Goal: Task Accomplishment & Management: Manage account settings

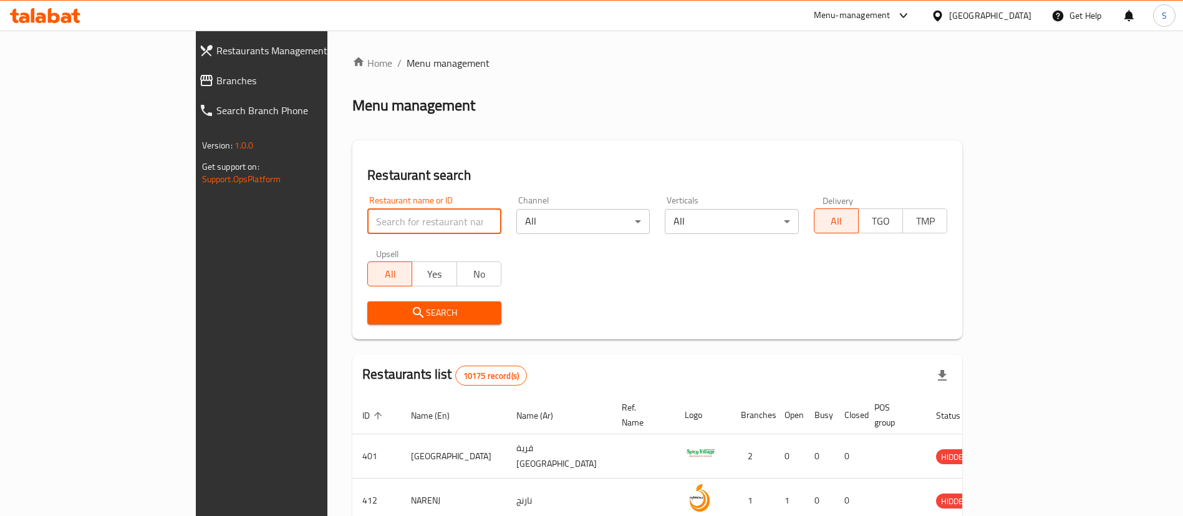
click at [367, 216] on input "search" at bounding box center [434, 221] width 134 height 25
paste input "farouj"
click button "Search" at bounding box center [434, 312] width 134 height 23
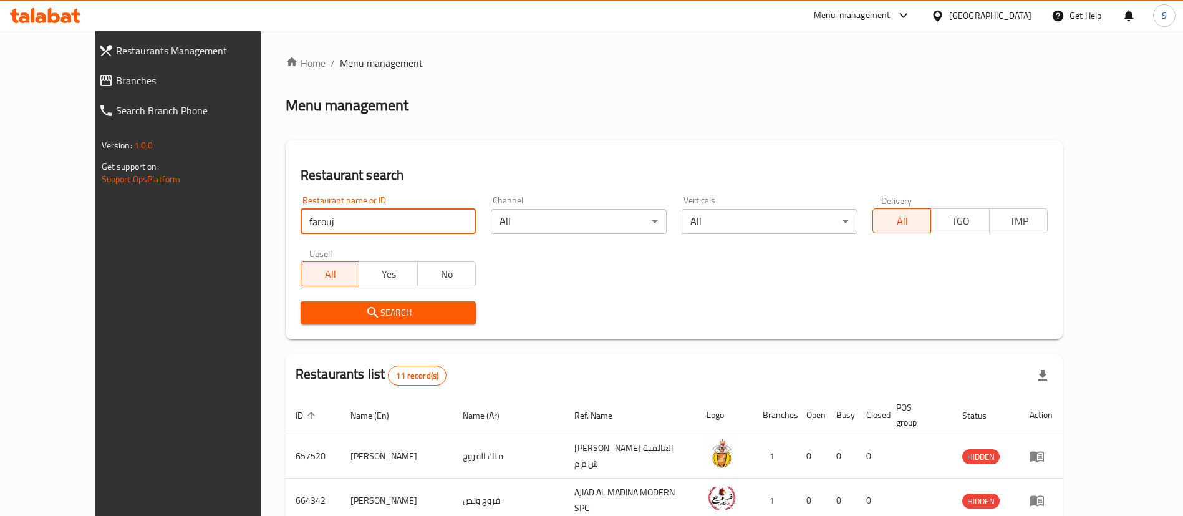
click at [340, 211] on input "farouj" at bounding box center [389, 221] width 176 height 25
paste input "690528"
click at [340, 211] on input "690528" at bounding box center [389, 221] width 176 height 25
type input "690528"
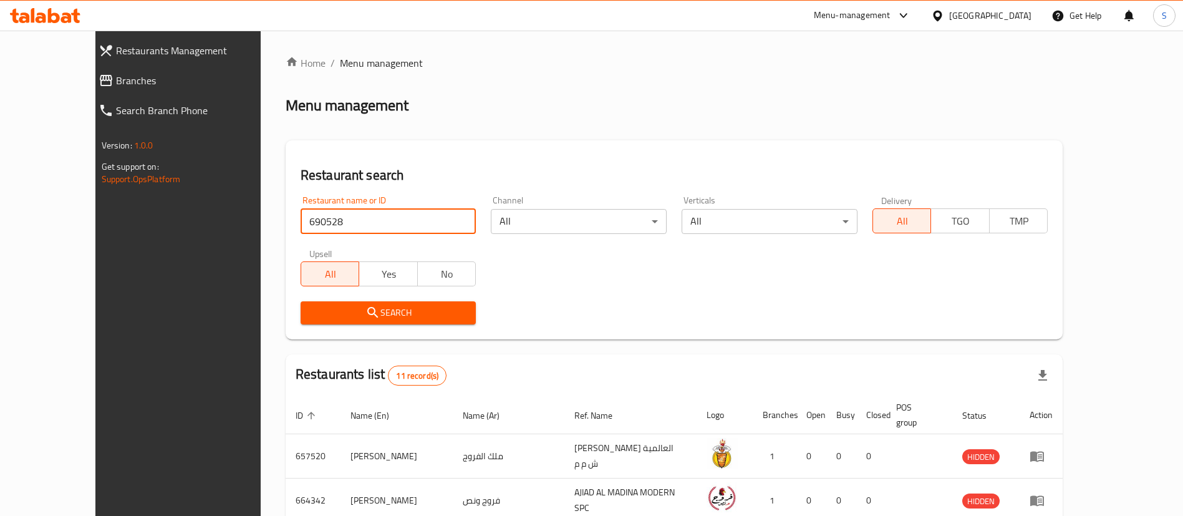
click button "Search" at bounding box center [389, 312] width 176 height 23
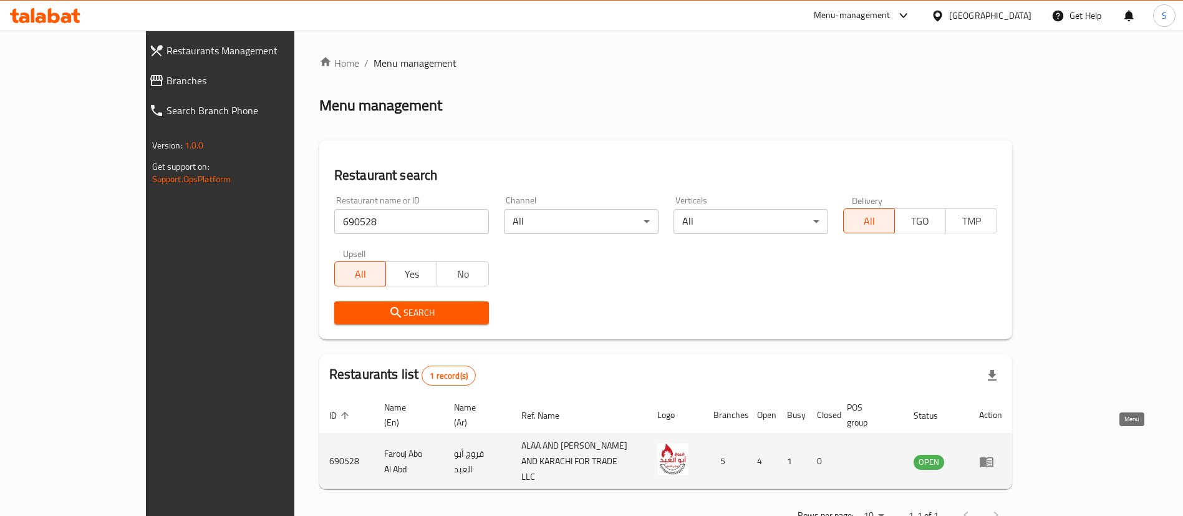
click at [994, 457] on icon "enhanced table" at bounding box center [987, 462] width 14 height 11
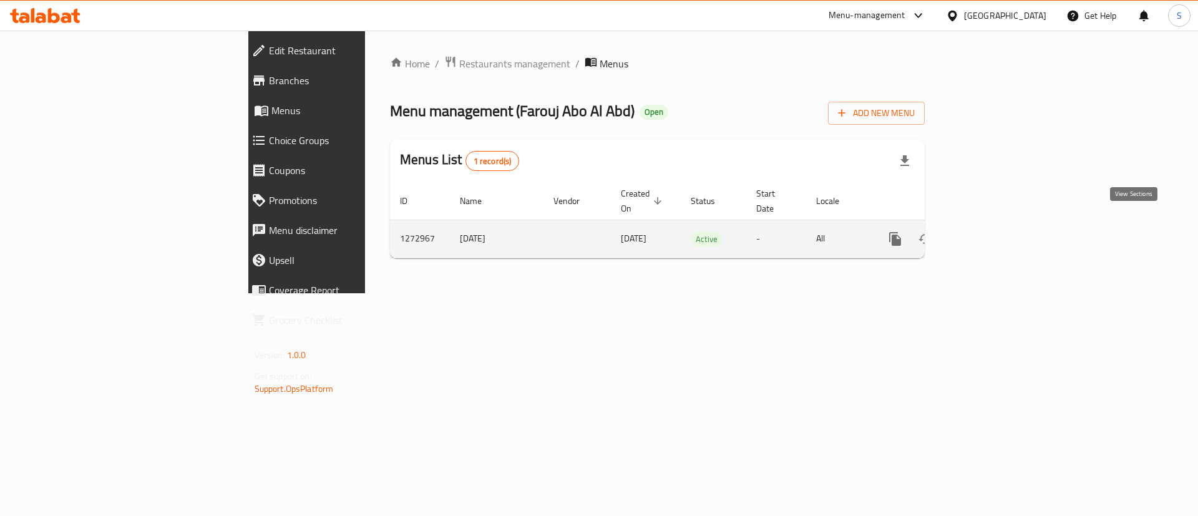
click at [992, 231] on icon "enhanced table" at bounding box center [984, 238] width 15 height 15
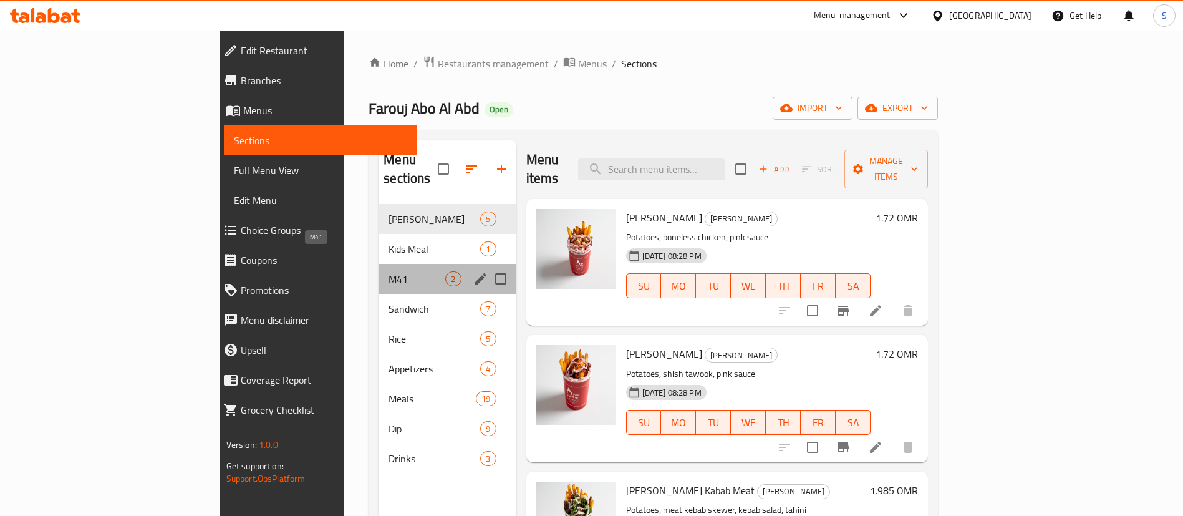
click at [389, 271] on span "M41" at bounding box center [417, 278] width 57 height 15
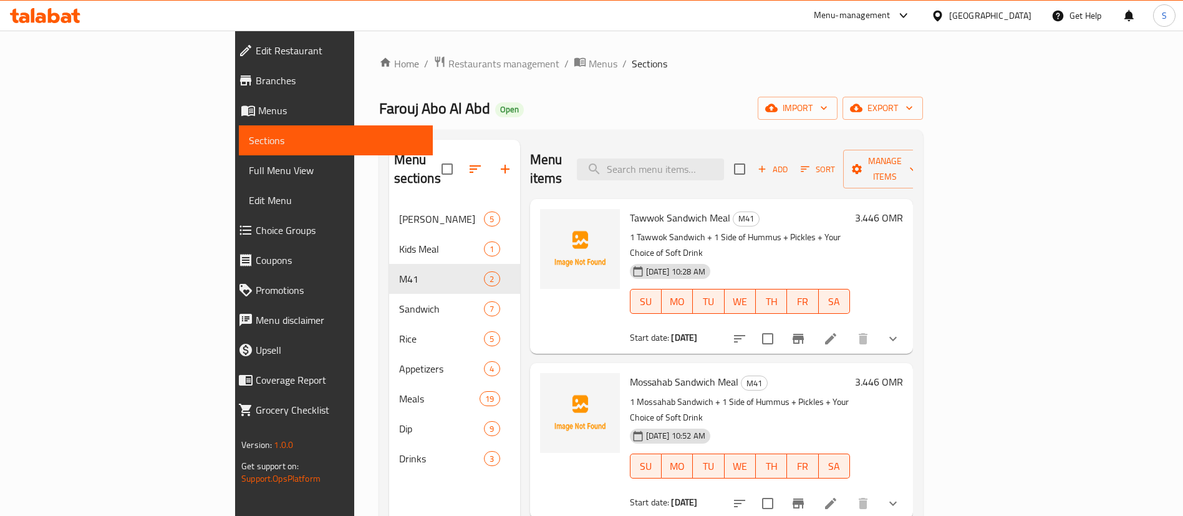
click at [903, 209] on h6 "3.446 OMR" at bounding box center [879, 217] width 48 height 17
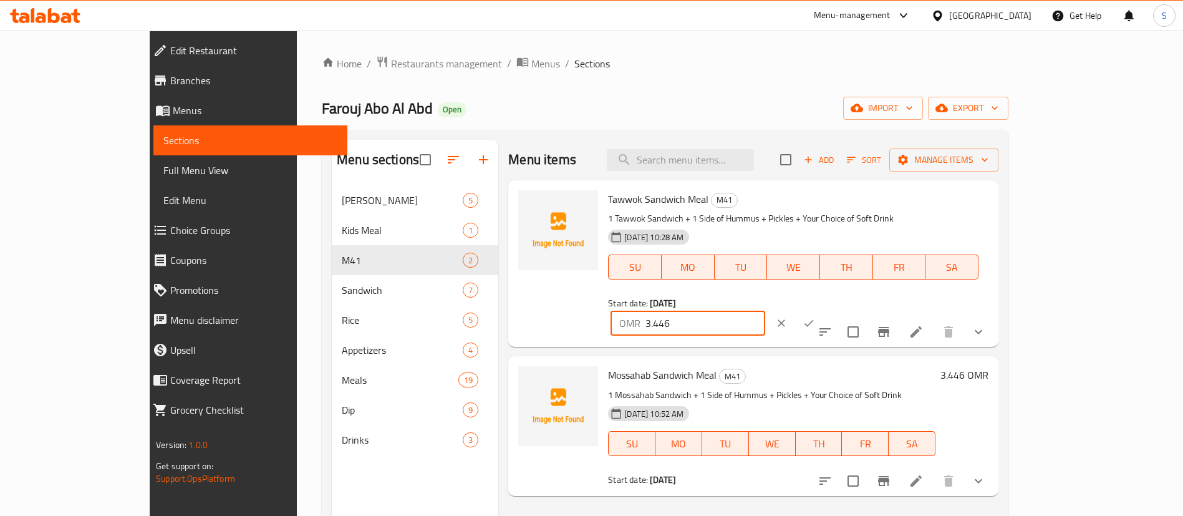
click at [765, 311] on input "3.446" at bounding box center [705, 323] width 119 height 25
type input "3.44"
click at [815, 317] on icon "ok" at bounding box center [809, 323] width 12 height 12
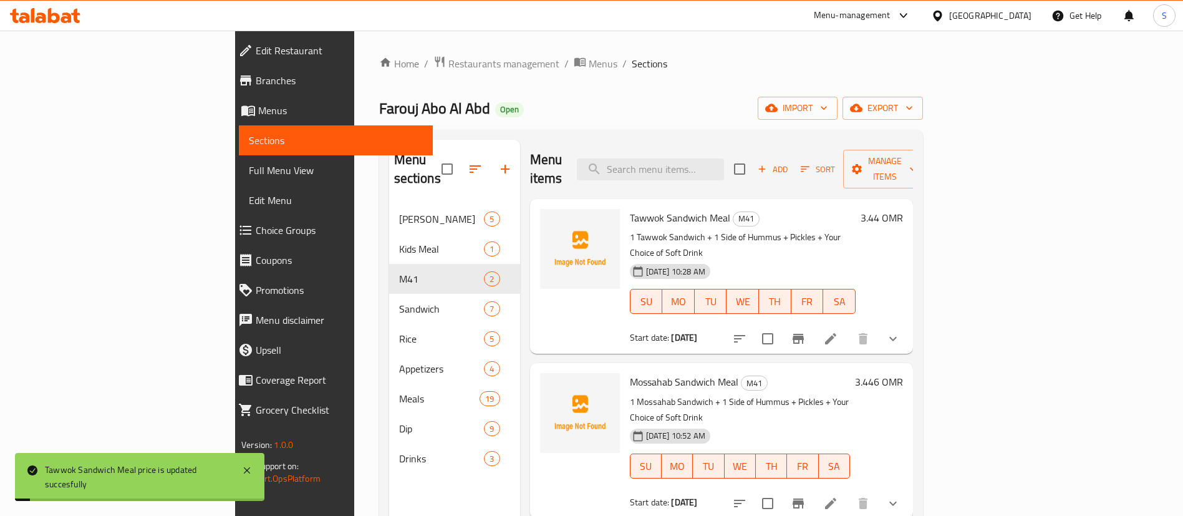
click at [903, 373] on h6 "3.446 OMR" at bounding box center [879, 381] width 48 height 17
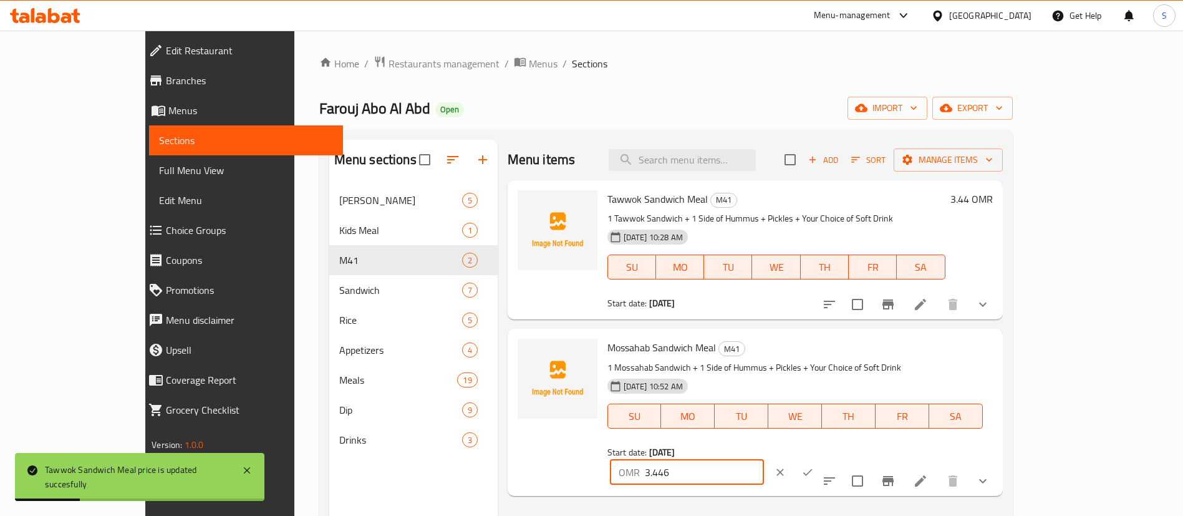
click at [764, 460] on input "3.446" at bounding box center [704, 472] width 119 height 25
type input "3.44"
click at [814, 466] on icon "ok" at bounding box center [808, 472] width 12 height 12
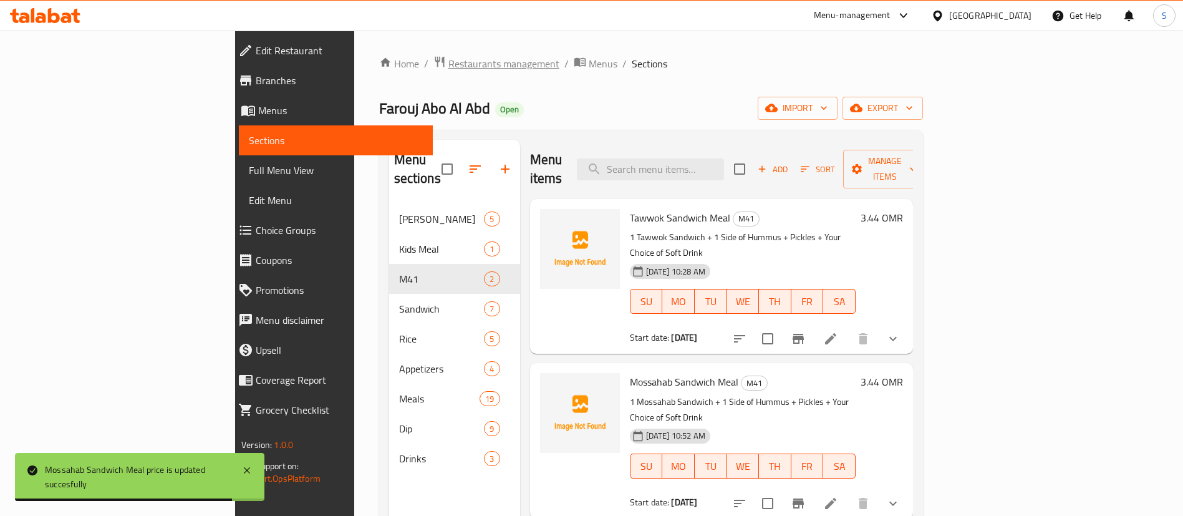
click at [449, 60] on span "Restaurants management" at bounding box center [504, 63] width 111 height 15
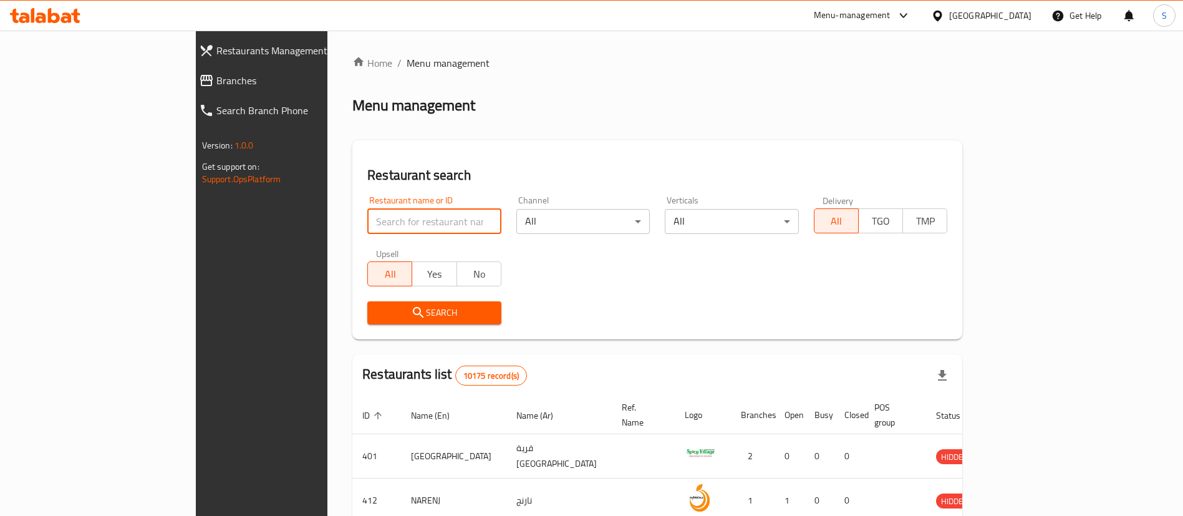
click at [367, 226] on input "search" at bounding box center [434, 221] width 134 height 25
paste input "mango"
type input "mango"
click button "Search" at bounding box center [434, 312] width 134 height 23
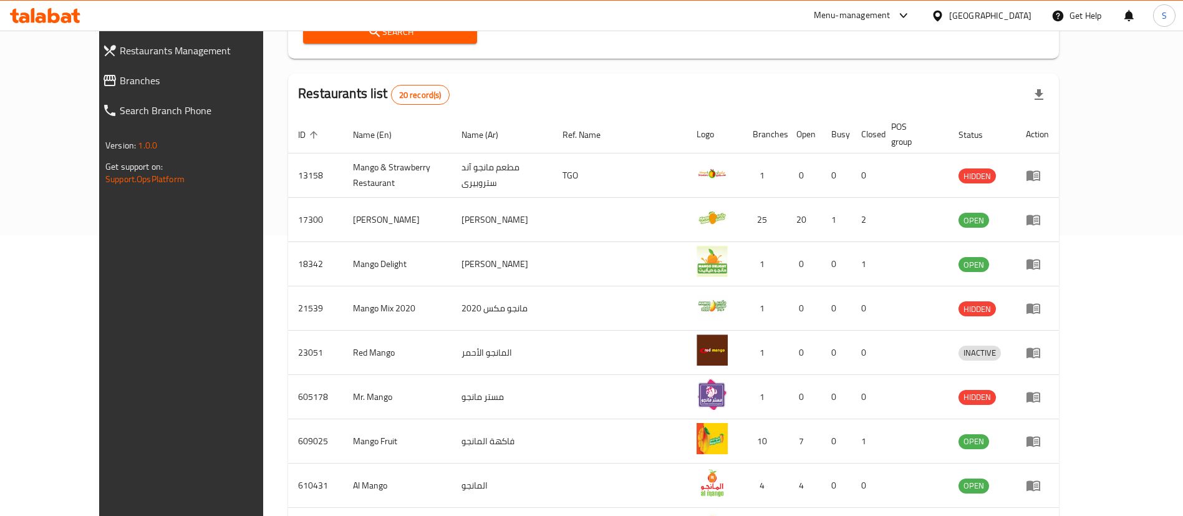
scroll to position [299, 0]
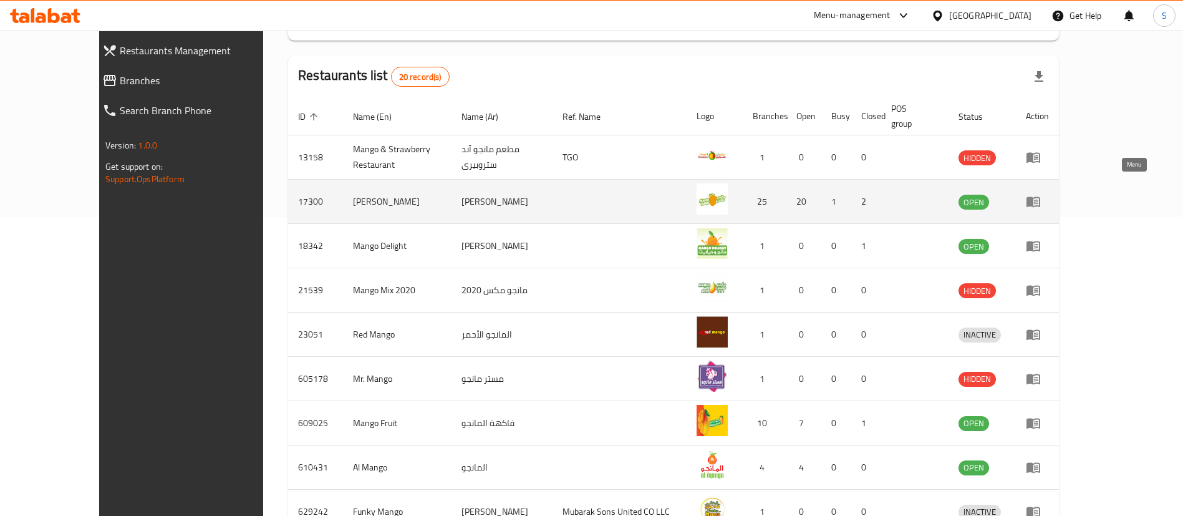
click at [1041, 194] on icon "enhanced table" at bounding box center [1033, 201] width 15 height 15
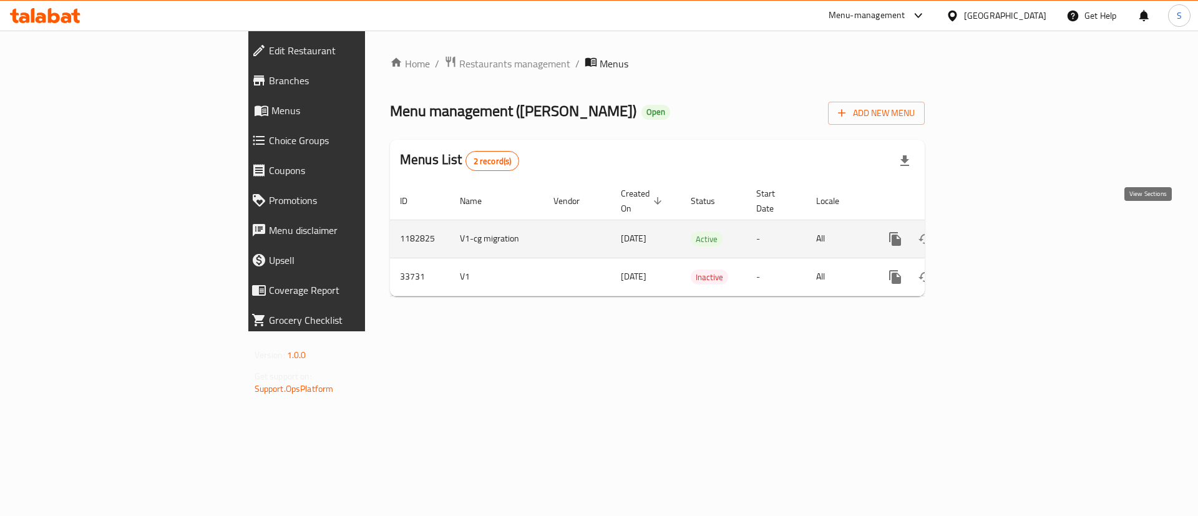
click at [1000, 224] on link "enhanced table" at bounding box center [985, 239] width 30 height 30
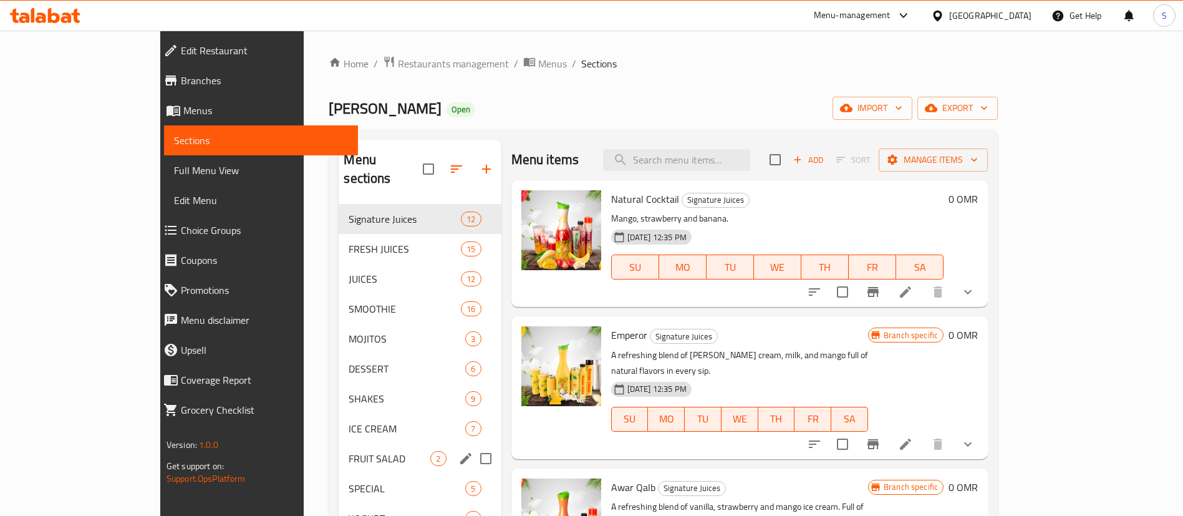
scroll to position [188, 0]
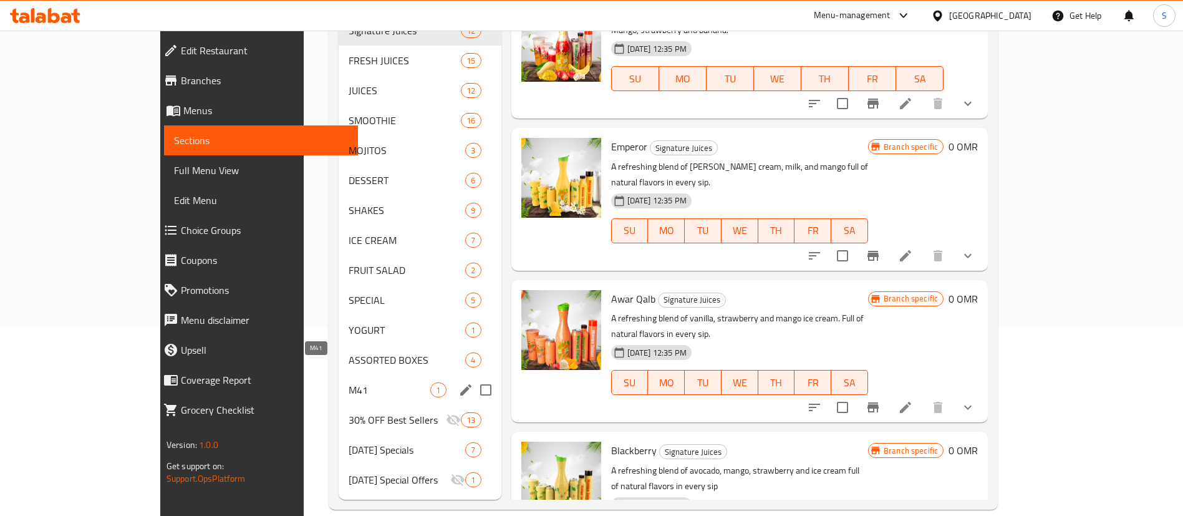
click at [352, 382] on span "M41" at bounding box center [390, 389] width 82 height 15
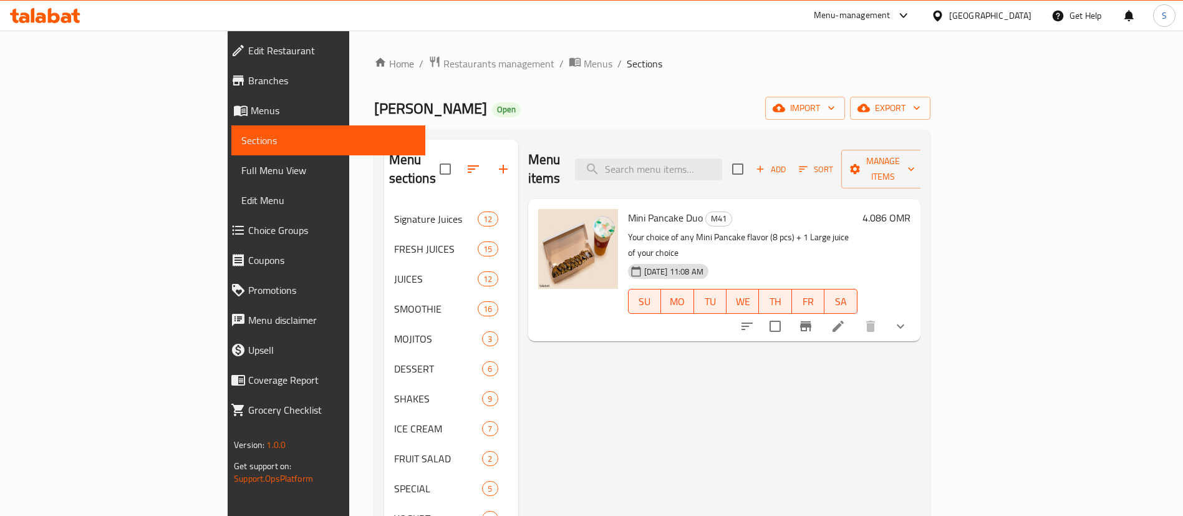
click at [911, 209] on h6 "4.086 OMR" at bounding box center [887, 217] width 48 height 17
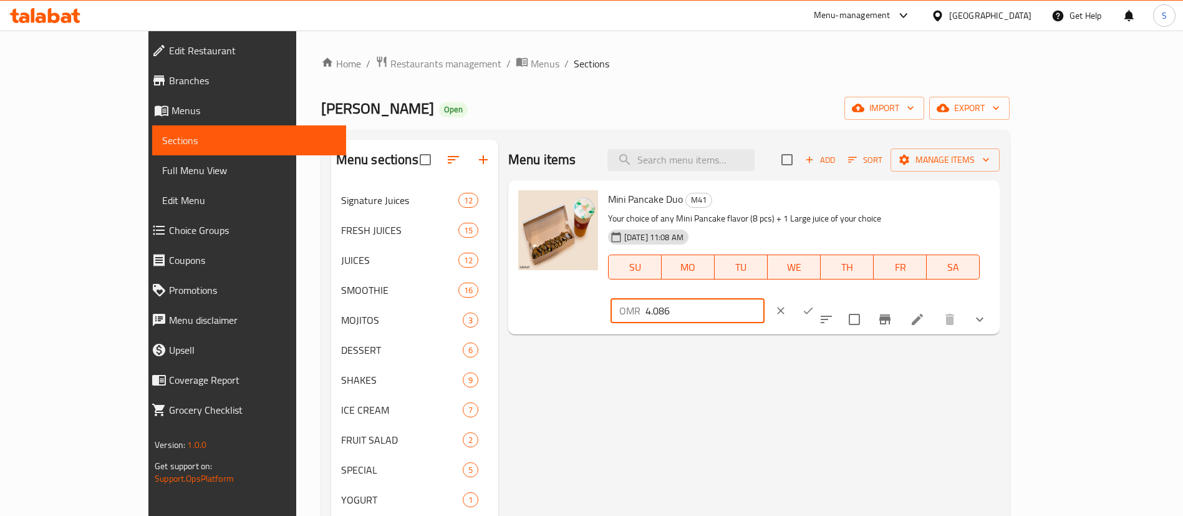
click at [765, 298] on input "4.086" at bounding box center [705, 310] width 119 height 25
type input "4.08"
click at [815, 304] on icon "ok" at bounding box center [808, 310] width 12 height 12
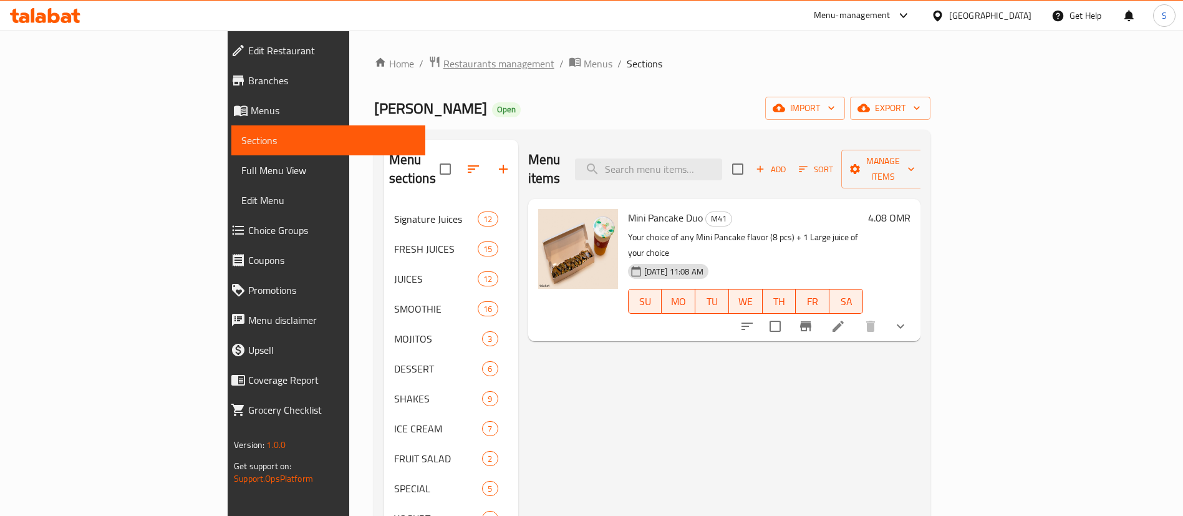
click at [444, 67] on span "Restaurants management" at bounding box center [499, 63] width 111 height 15
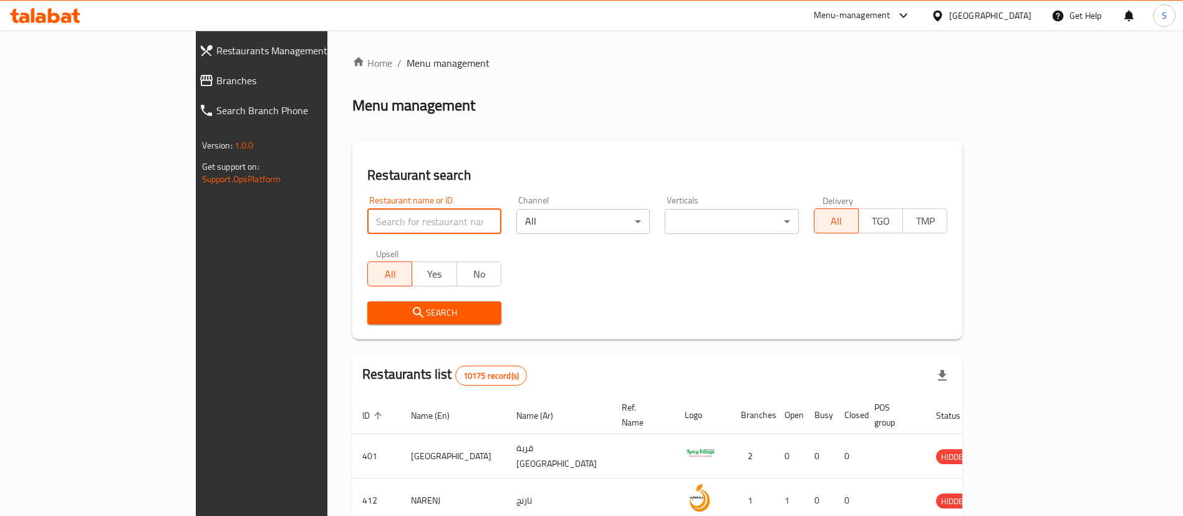
click at [367, 216] on input "search" at bounding box center [434, 221] width 134 height 25
paste input "17300"
type input "17300"
click button "Search" at bounding box center [434, 312] width 134 height 23
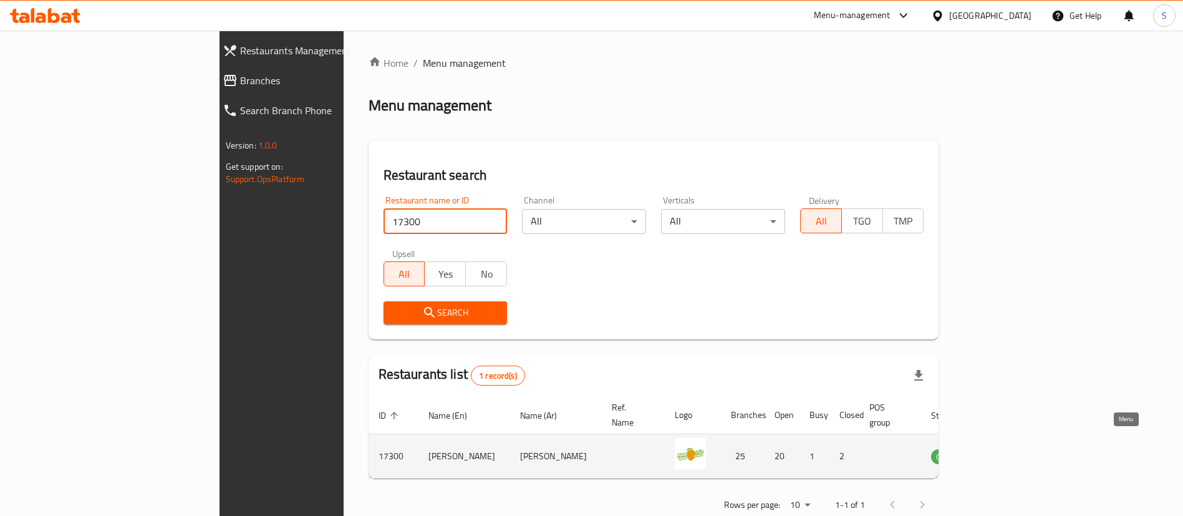
click at [1011, 452] on icon "enhanced table" at bounding box center [1004, 457] width 14 height 11
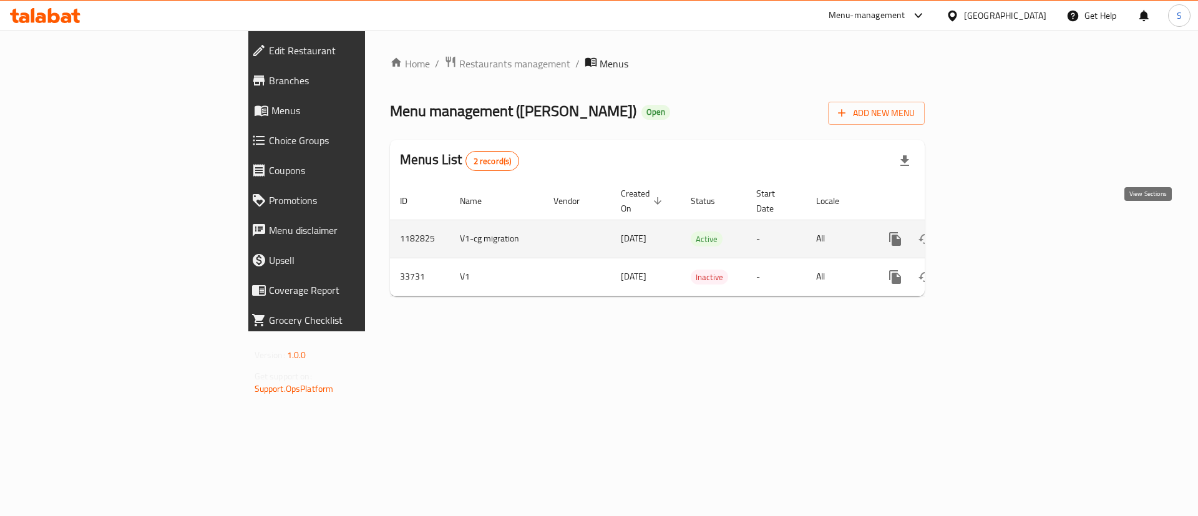
click at [992, 231] on icon "enhanced table" at bounding box center [984, 238] width 15 height 15
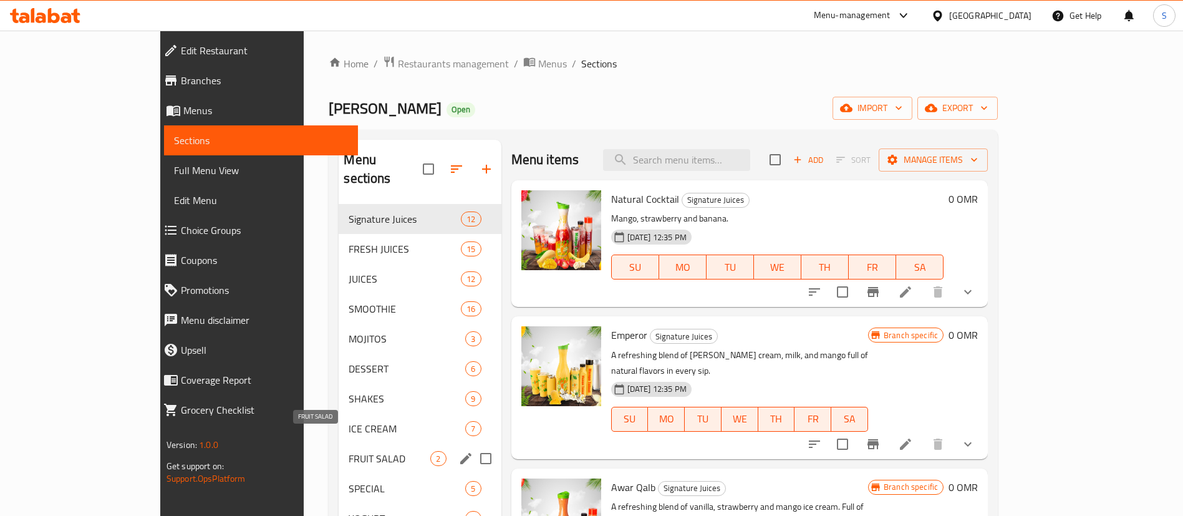
scroll to position [188, 0]
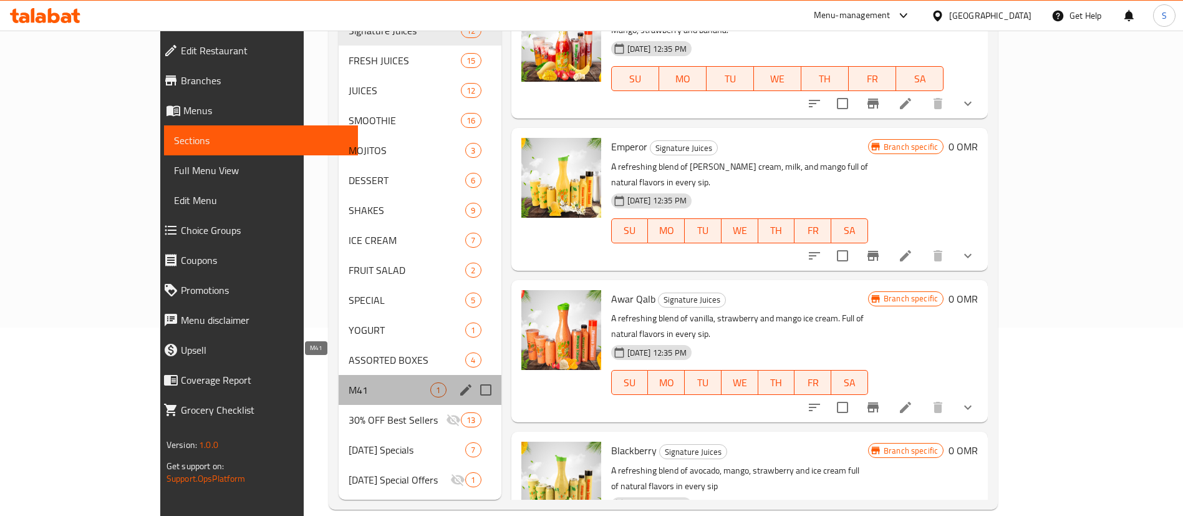
click at [349, 382] on span "M41" at bounding box center [390, 389] width 82 height 15
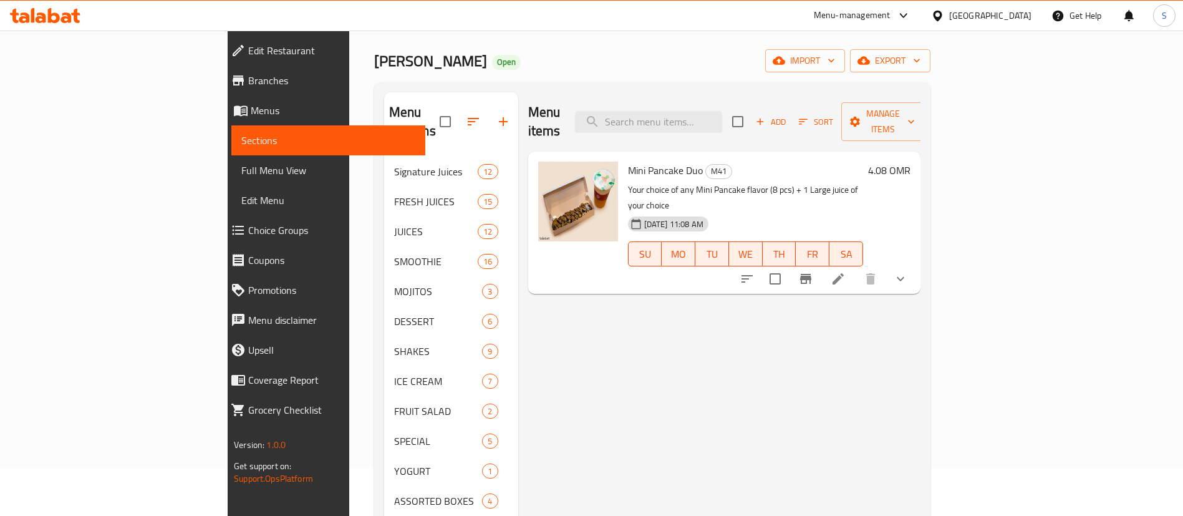
scroll to position [16, 0]
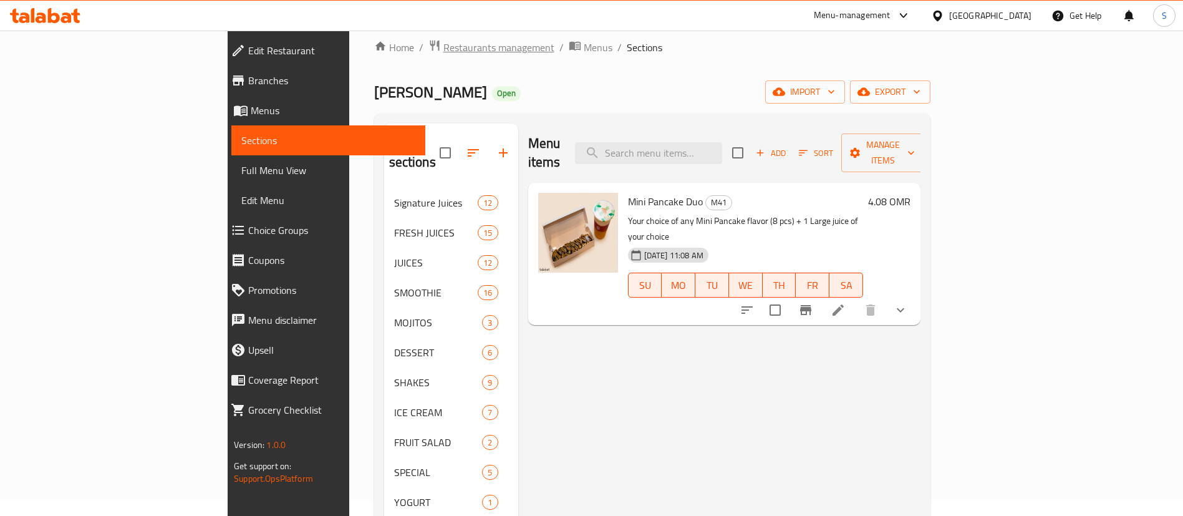
click at [444, 48] on span "Restaurants management" at bounding box center [499, 47] width 111 height 15
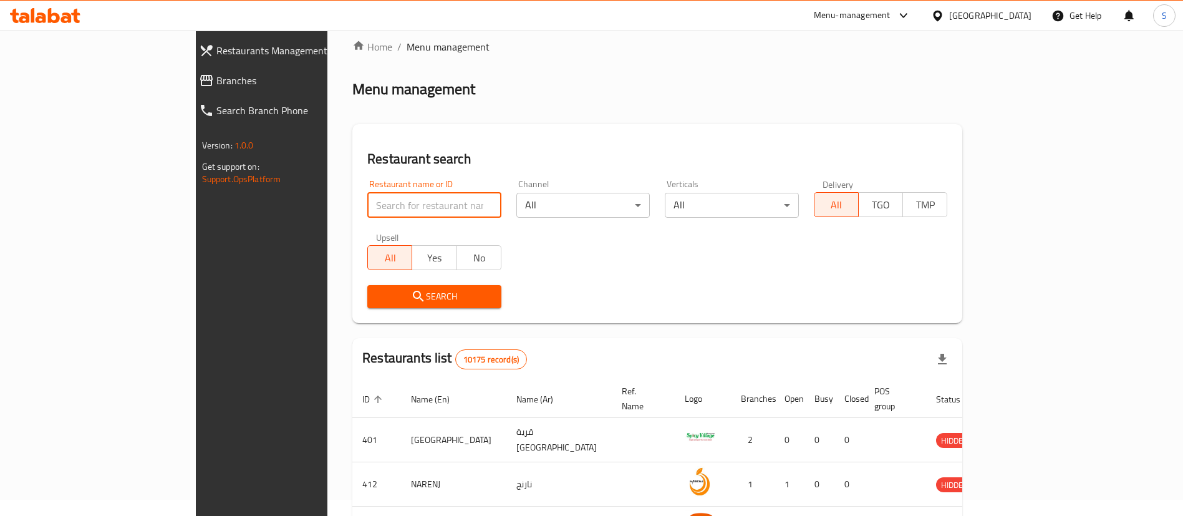
click at [367, 205] on input "search" at bounding box center [434, 205] width 134 height 25
type input "pizza hut"
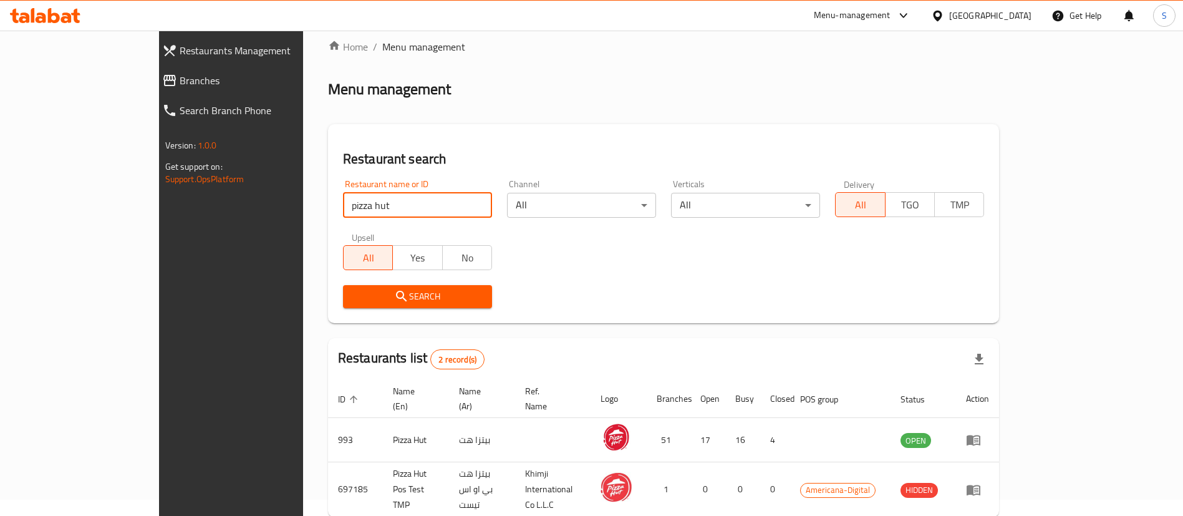
scroll to position [61, 0]
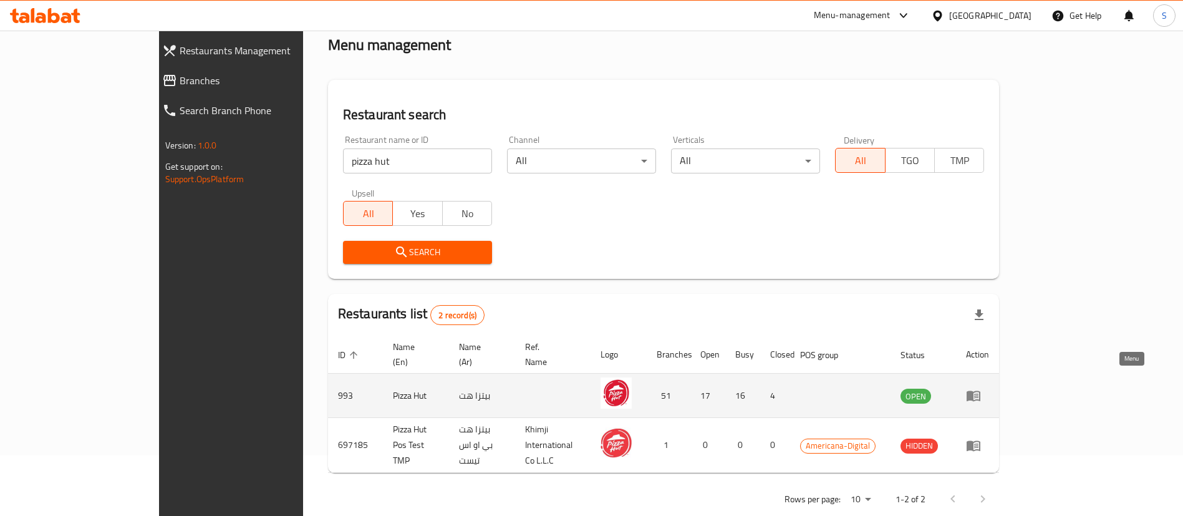
click at [981, 388] on icon "enhanced table" at bounding box center [973, 395] width 15 height 15
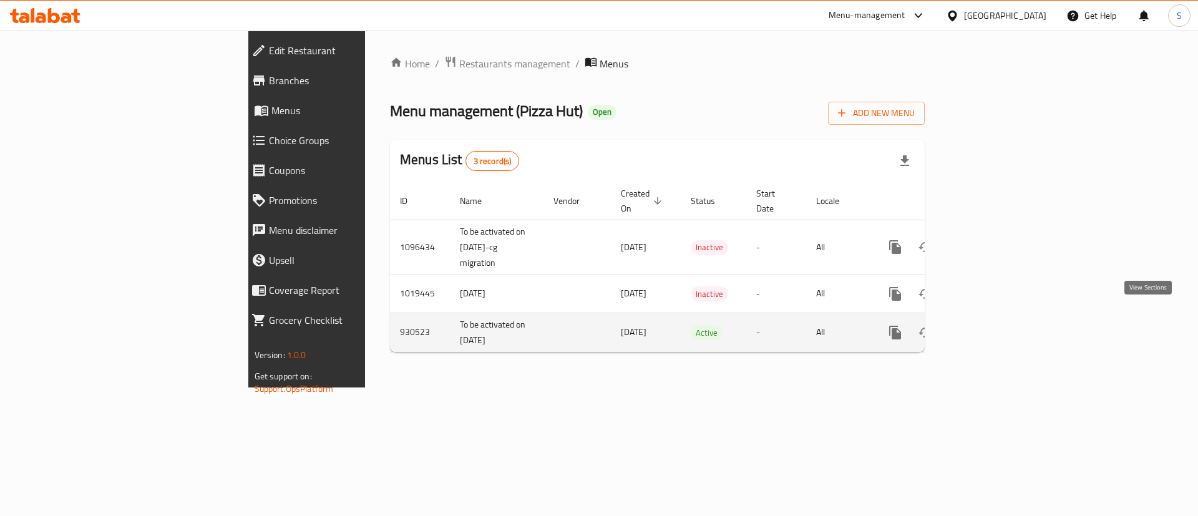
click at [991, 327] on icon "enhanced table" at bounding box center [984, 332] width 11 height 11
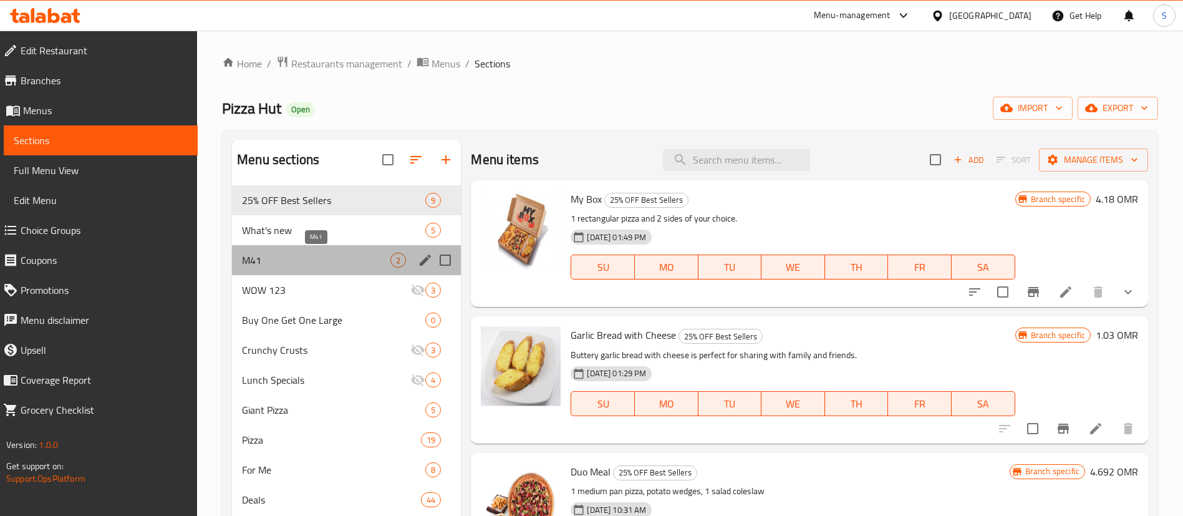
click at [315, 258] on span "M41" at bounding box center [316, 260] width 148 height 15
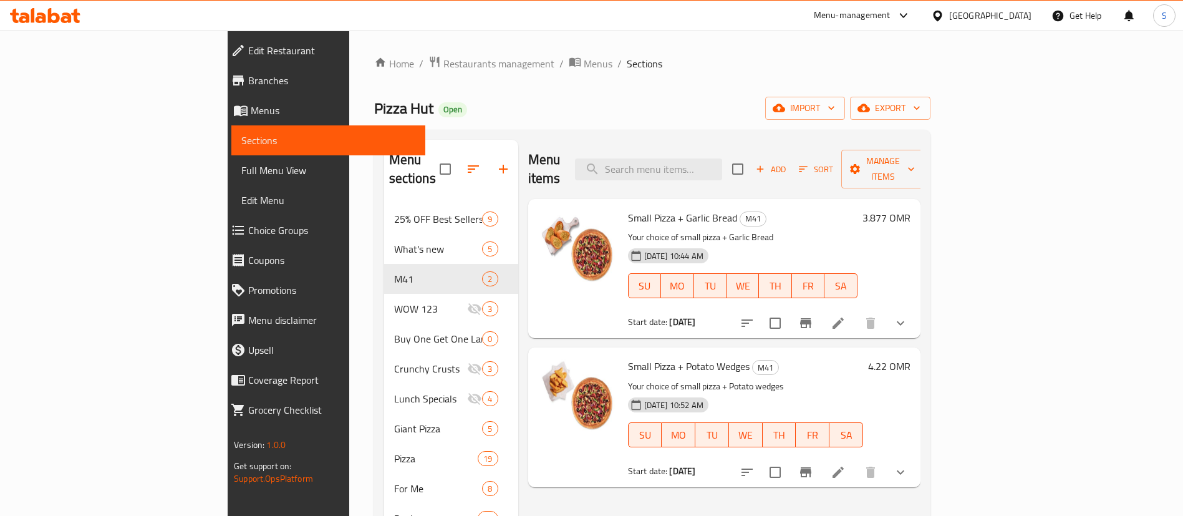
click at [911, 209] on h6 "3.877 OMR" at bounding box center [887, 217] width 48 height 17
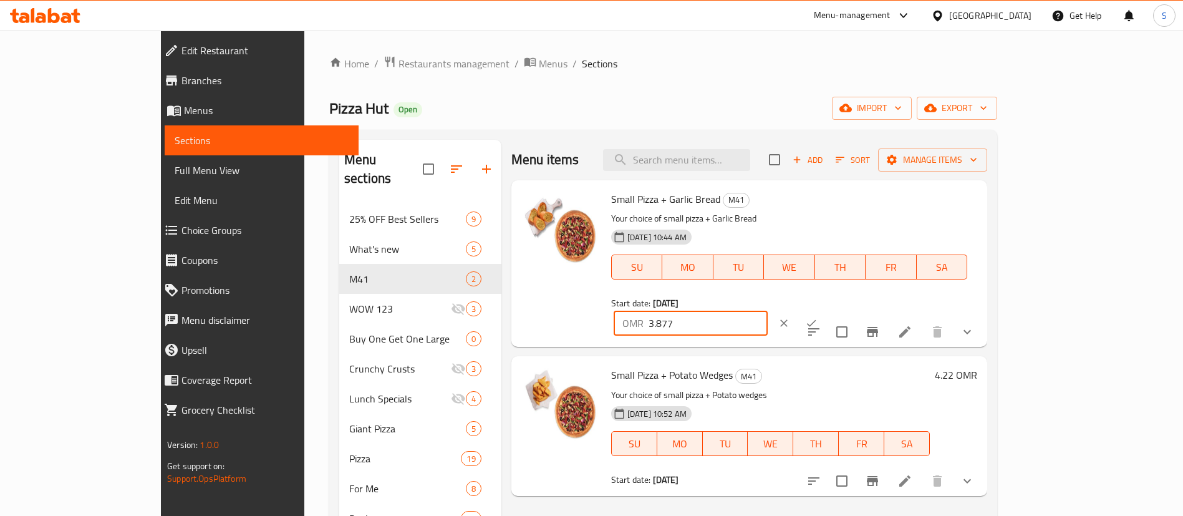
click at [768, 311] on input "3.877" at bounding box center [708, 323] width 119 height 25
type input "3.87"
click at [818, 317] on icon "ok" at bounding box center [811, 323] width 12 height 12
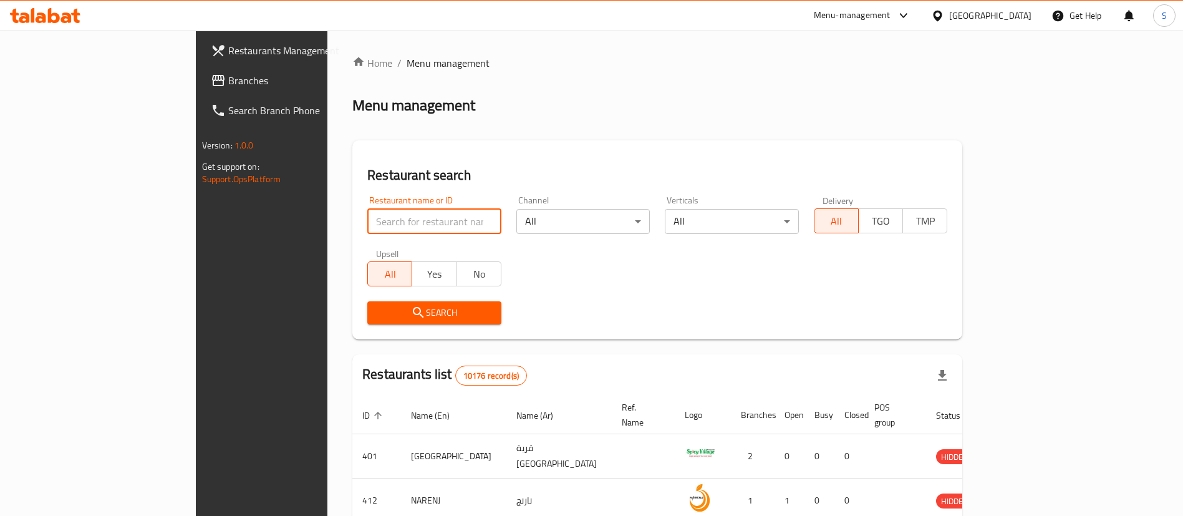
click at [369, 225] on input "search" at bounding box center [434, 221] width 134 height 25
type input "[PERSON_NAME]"
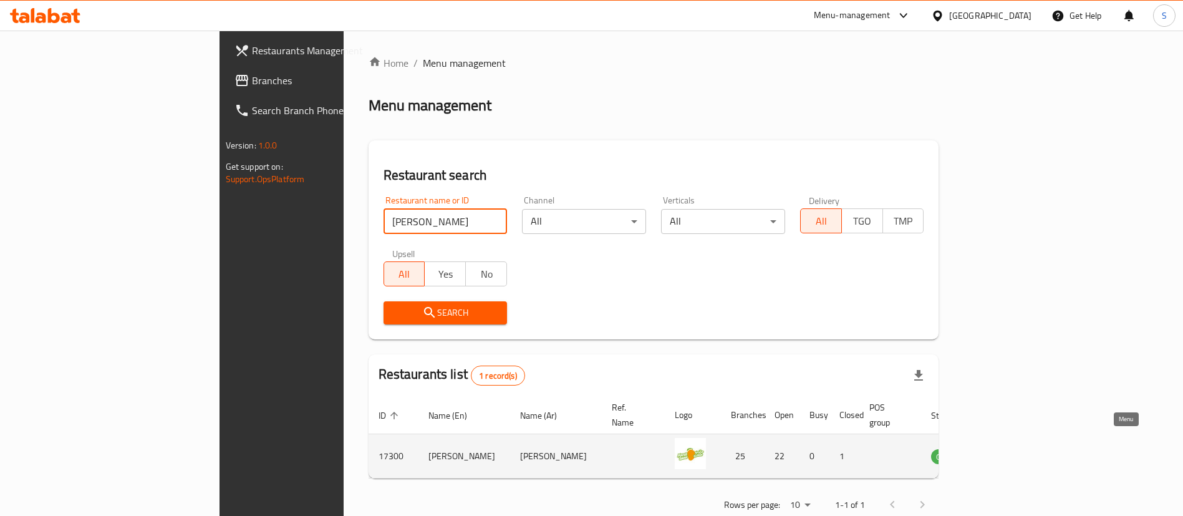
click at [1009, 454] on icon "enhanced table" at bounding box center [1007, 456] width 4 height 5
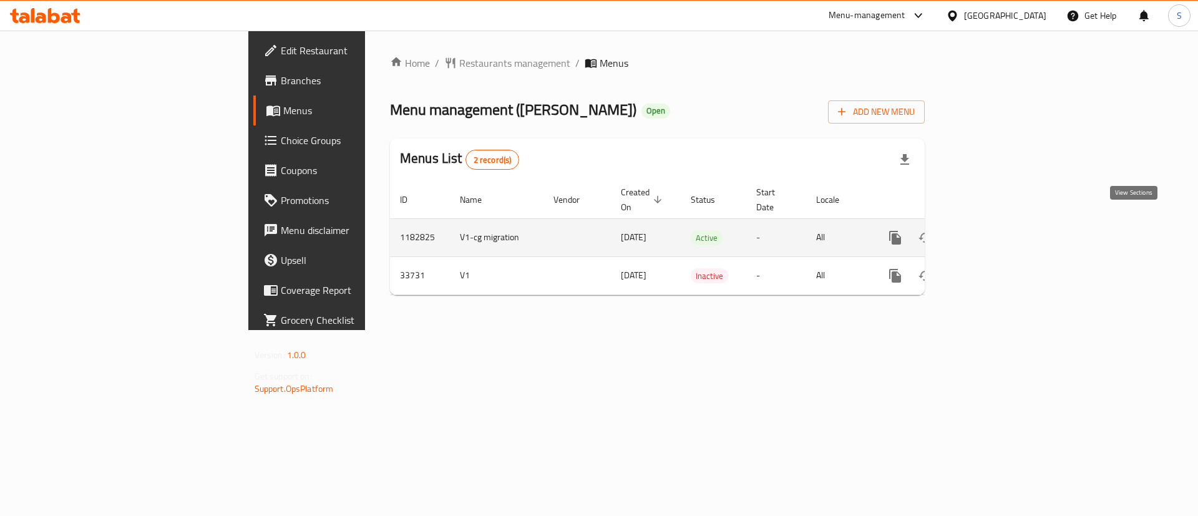
click at [992, 230] on icon "enhanced table" at bounding box center [984, 237] width 15 height 15
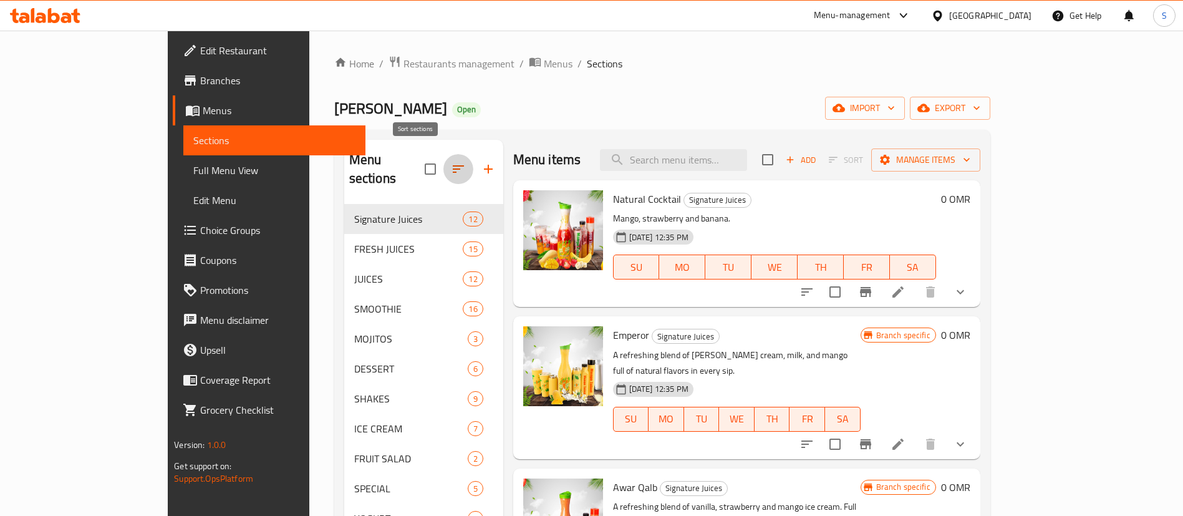
click at [453, 165] on icon "button" at bounding box center [458, 168] width 11 height 7
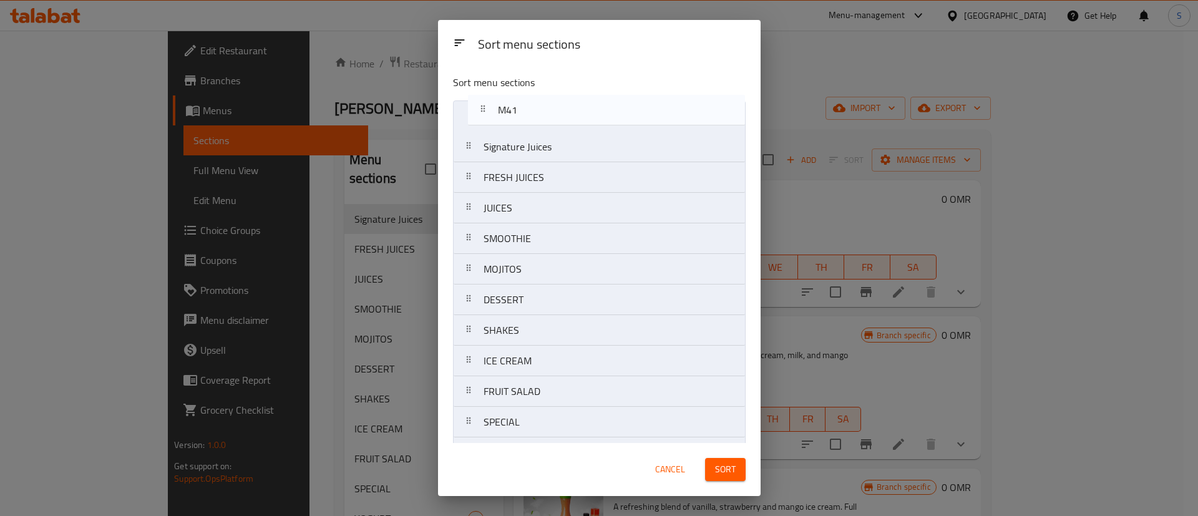
drag, startPoint x: 553, startPoint y: 339, endPoint x: 566, endPoint y: 114, distance: 226.2
click at [566, 114] on nav "Signature Juices FRESH JUICES JUICES SMOOTHIE MOJITOS DESSERT SHAKES ICE CREAM …" at bounding box center [599, 345] width 293 height 490
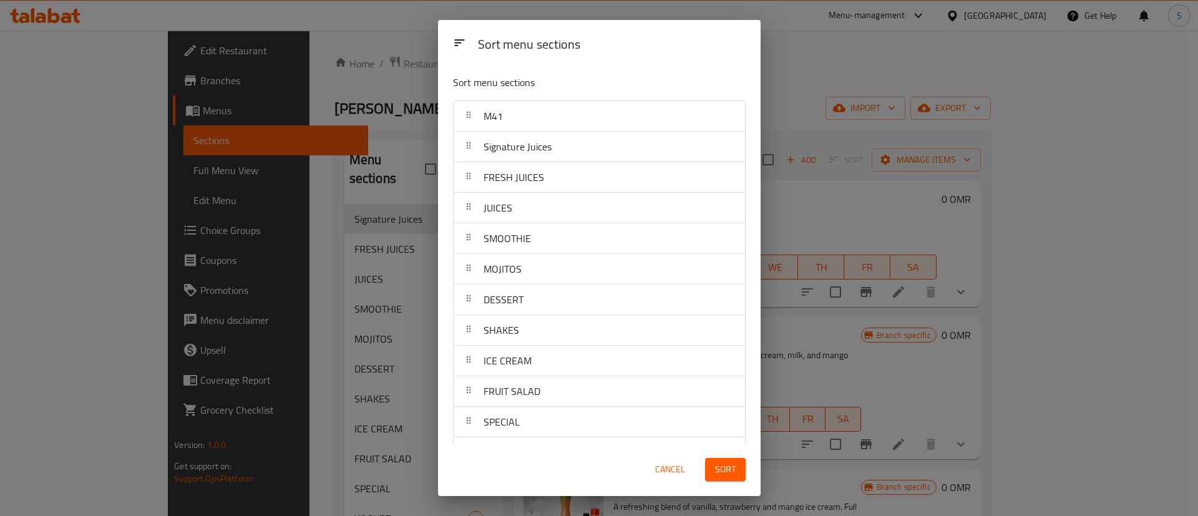
click at [727, 468] on span "Sort" at bounding box center [725, 470] width 21 height 16
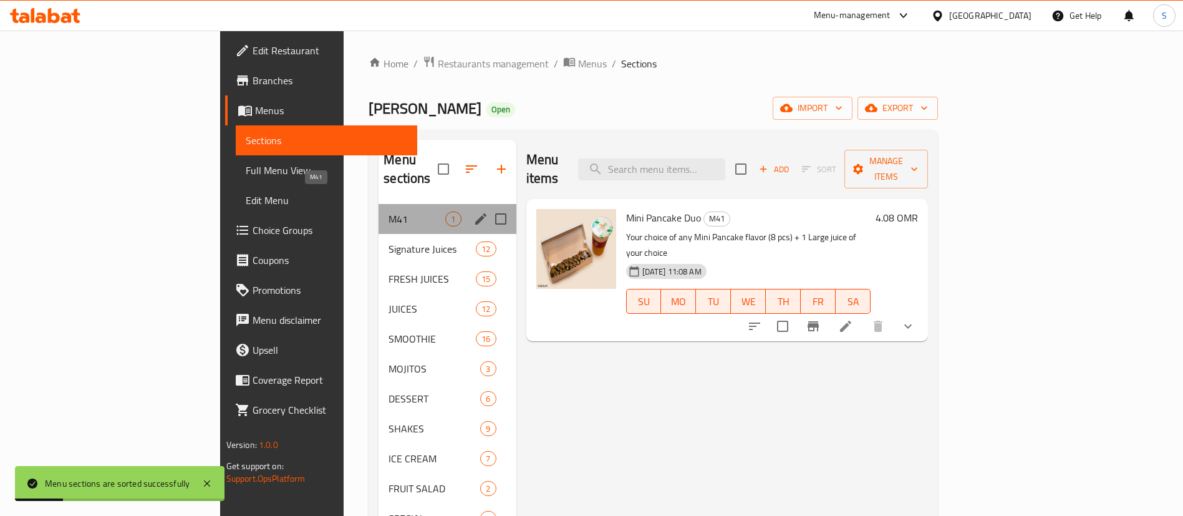
click at [389, 211] on span "M41" at bounding box center [417, 218] width 57 height 15
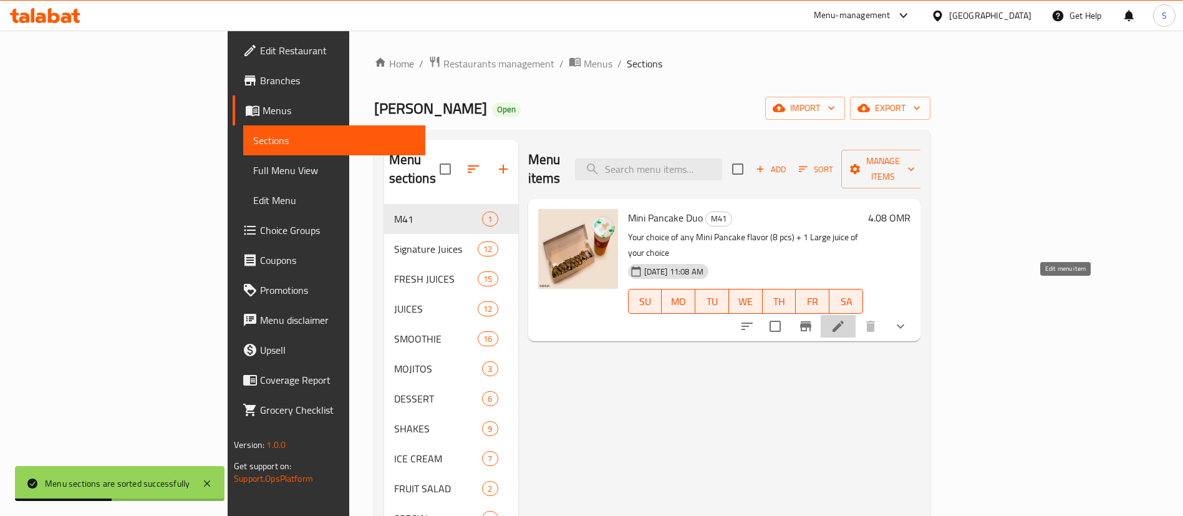
click at [846, 319] on icon at bounding box center [838, 326] width 15 height 15
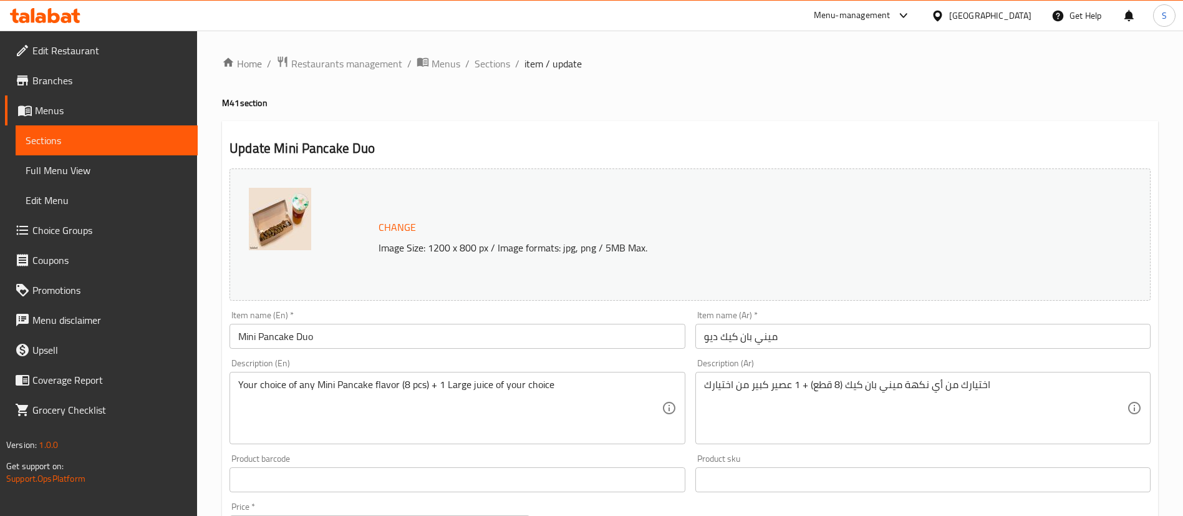
click at [787, 11] on div "Menu-management Oman Get Help S" at bounding box center [591, 16] width 1183 height 30
click at [357, 63] on span "Restaurants management" at bounding box center [346, 63] width 111 height 15
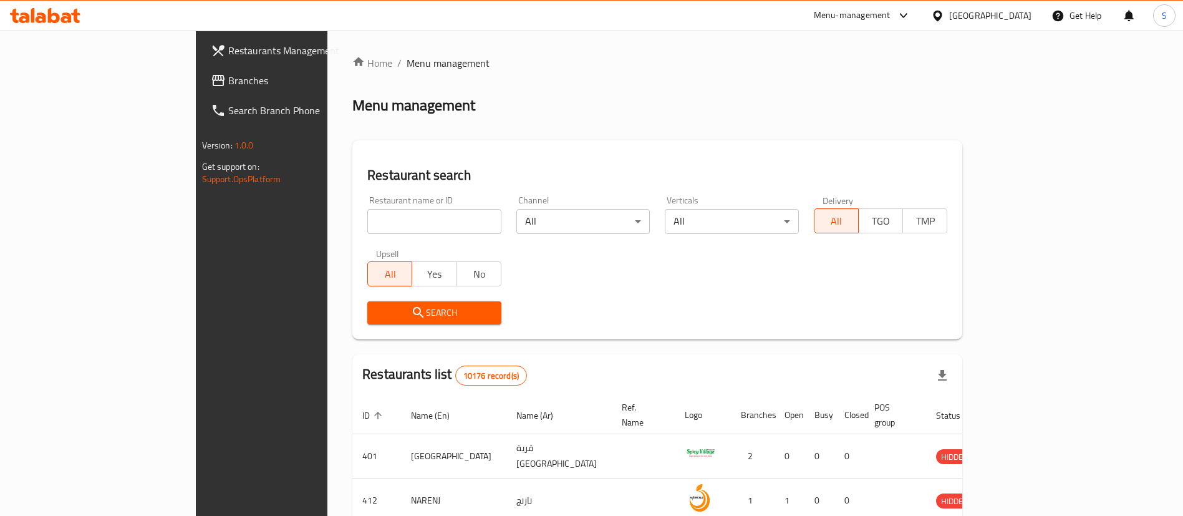
click at [352, 221] on div "Home / Menu management Menu management Restaurant search Restaurant name or ID …" at bounding box center [657, 455] width 610 height 798
click at [367, 221] on input "search" at bounding box center [434, 221] width 134 height 25
paste input "Haret Al Falafel"
click button "Search" at bounding box center [434, 312] width 134 height 23
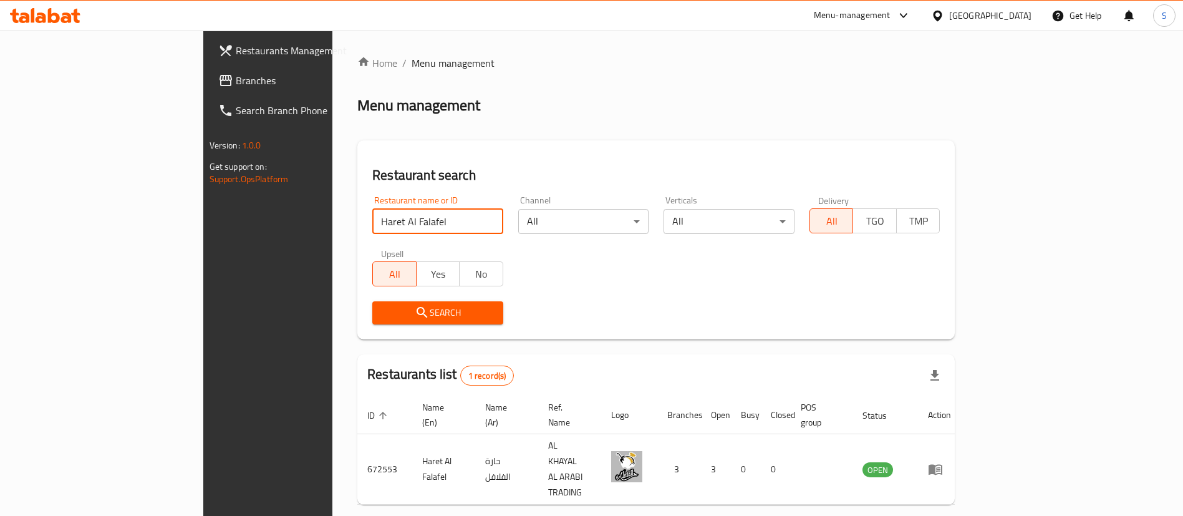
scroll to position [16, 0]
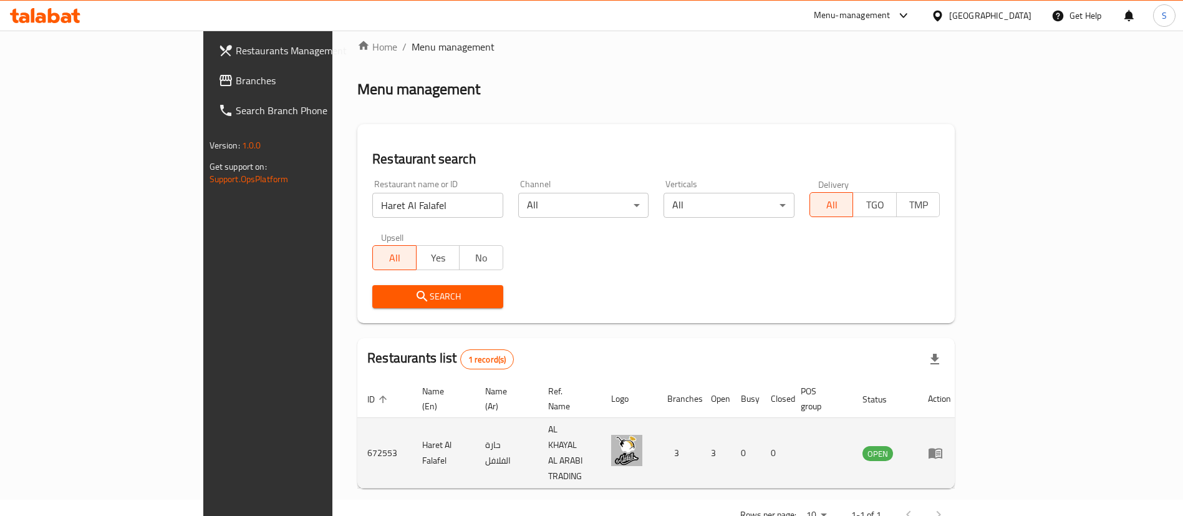
click at [357, 424] on td "672553" at bounding box center [384, 453] width 55 height 70
copy td "672553"
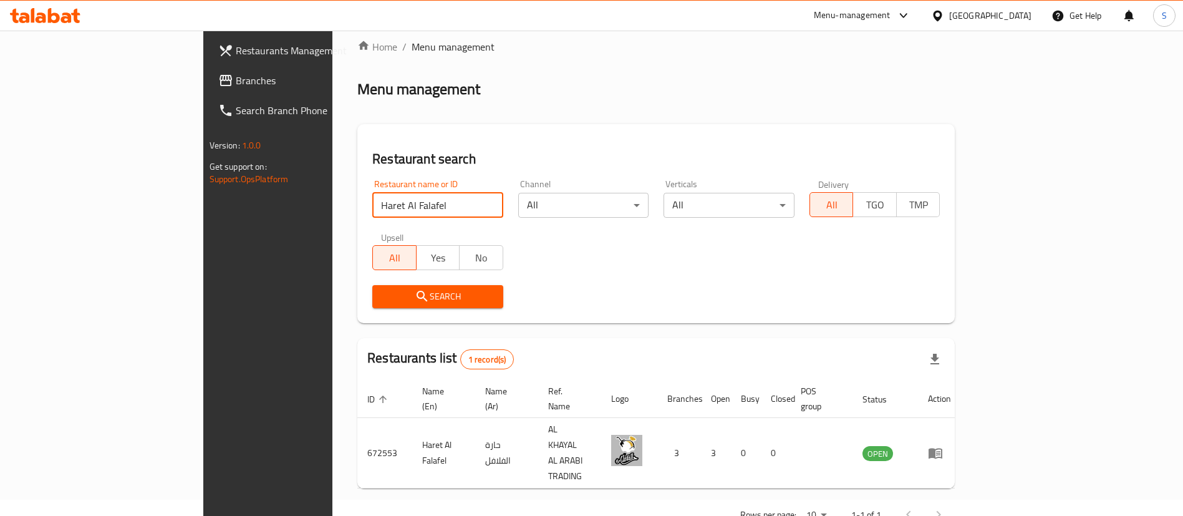
click at [372, 198] on input "Haret Al Falafel" at bounding box center [437, 205] width 131 height 25
paste input "695147"
click at [372, 198] on input "695147" at bounding box center [437, 205] width 131 height 25
type input "695147"
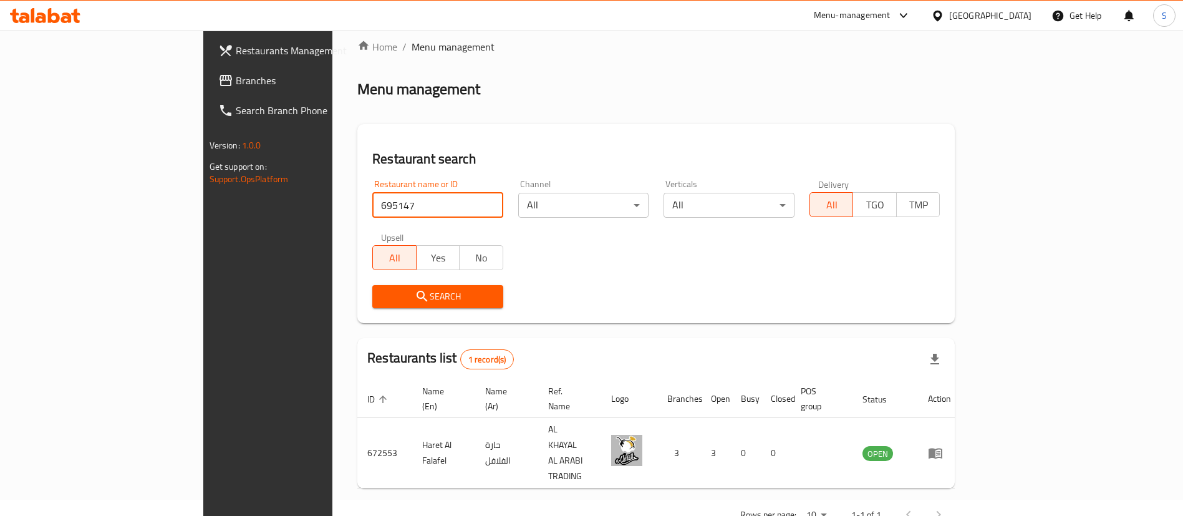
click button "Search" at bounding box center [437, 296] width 131 height 23
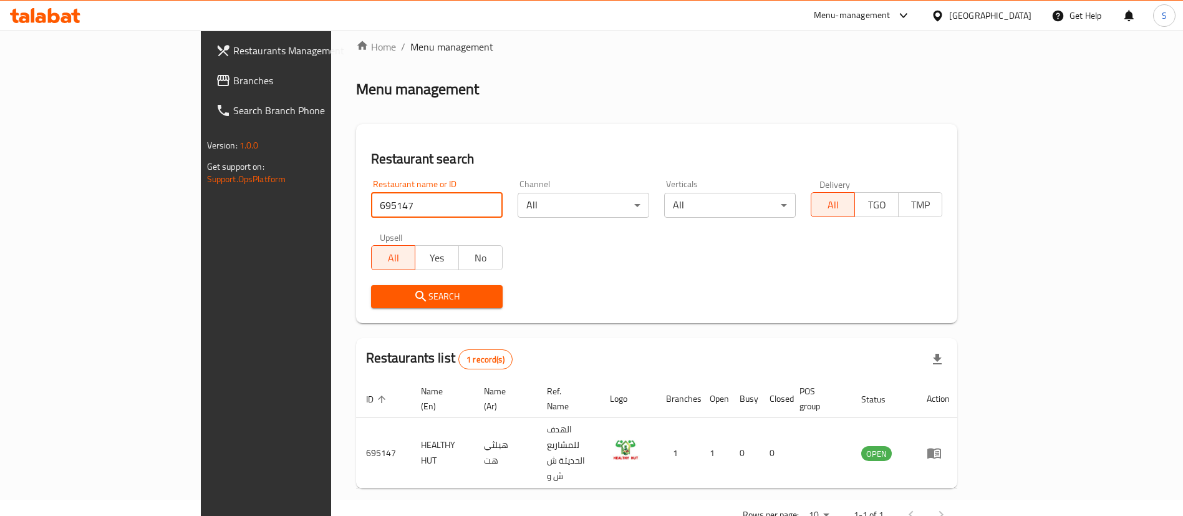
scroll to position [0, 0]
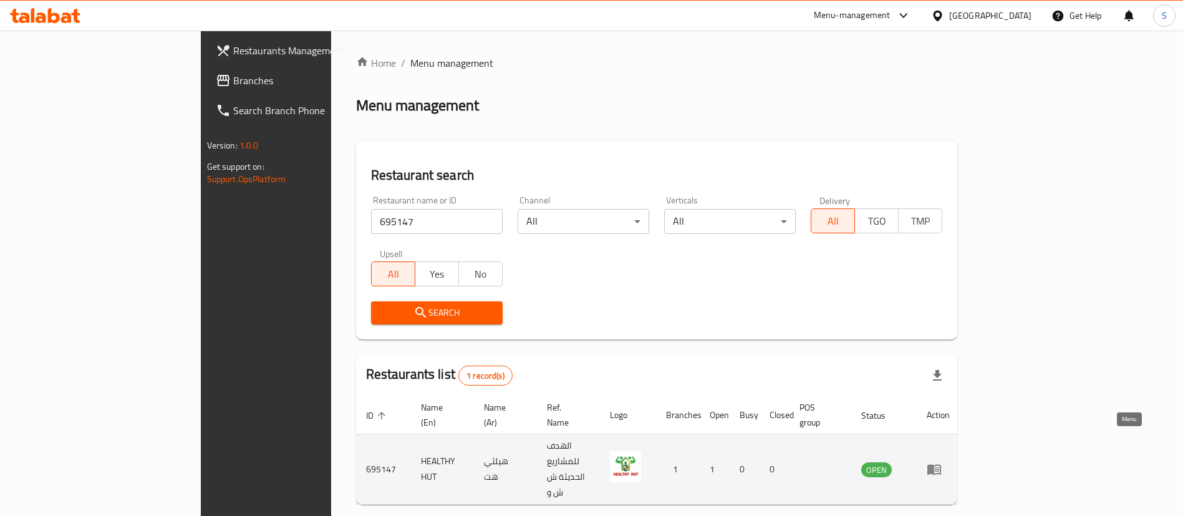
click at [942, 462] on icon "enhanced table" at bounding box center [934, 469] width 15 height 15
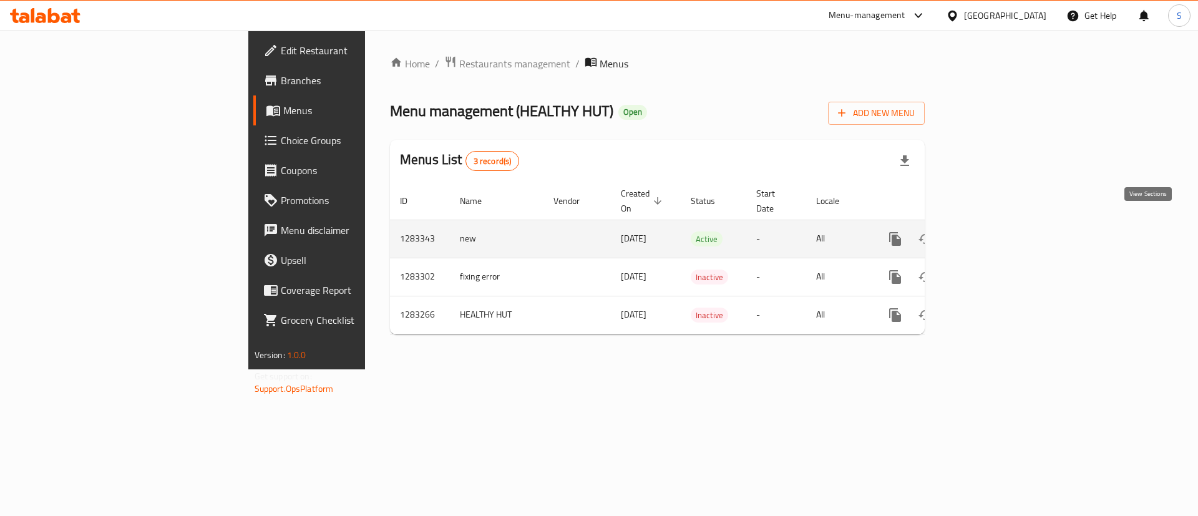
click at [1000, 233] on link "enhanced table" at bounding box center [985, 239] width 30 height 30
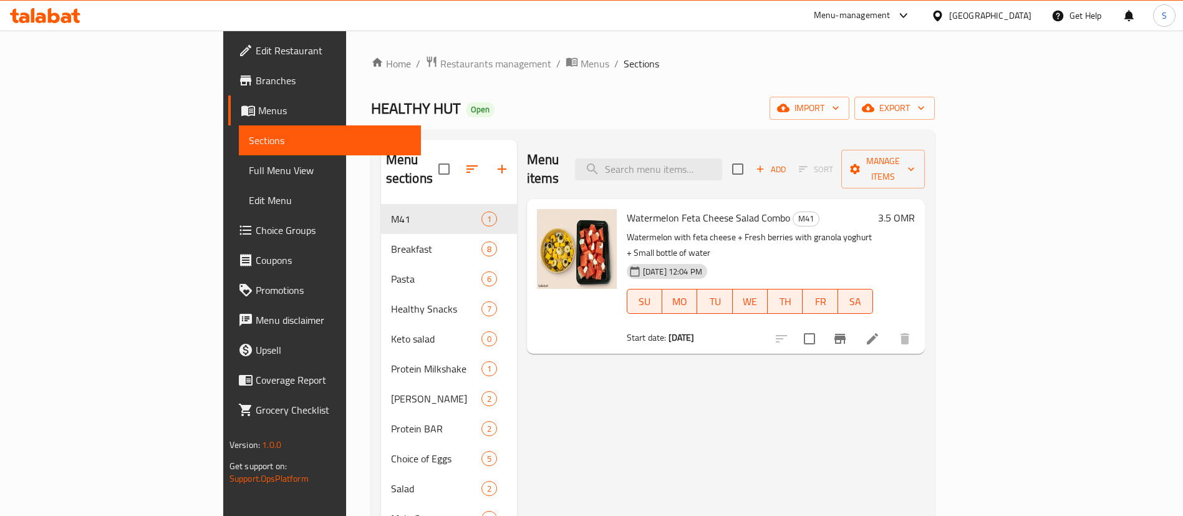
click at [629, 208] on span "Watermelon Feta Cheese Salad Combo" at bounding box center [708, 217] width 163 height 19
copy h6 "Watermelon Feta Cheese Salad Combo"
click at [722, 160] on input "search" at bounding box center [648, 169] width 147 height 22
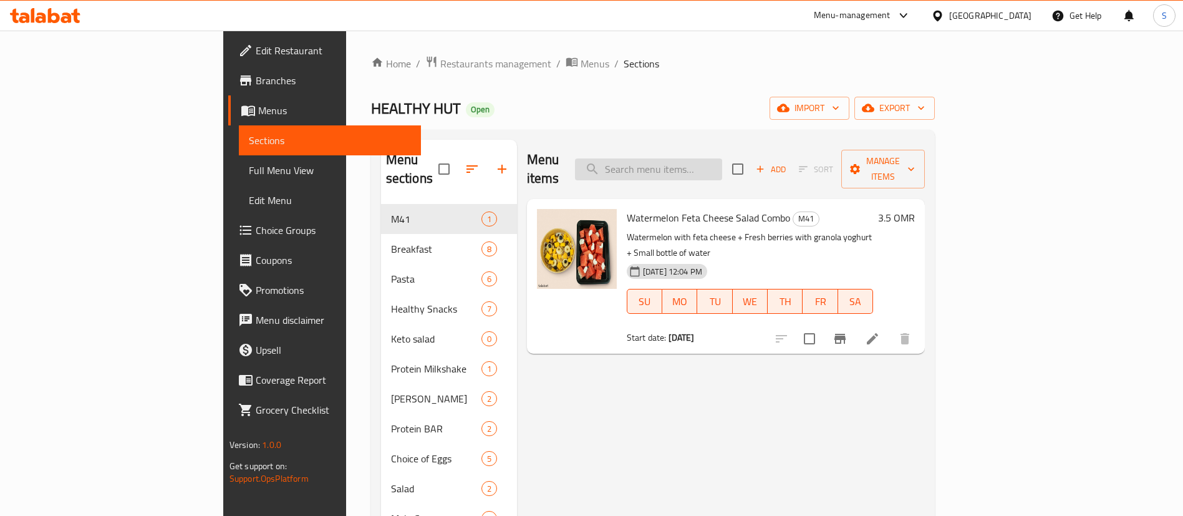
paste input "Watermelon Feta Cheese Salad Combo"
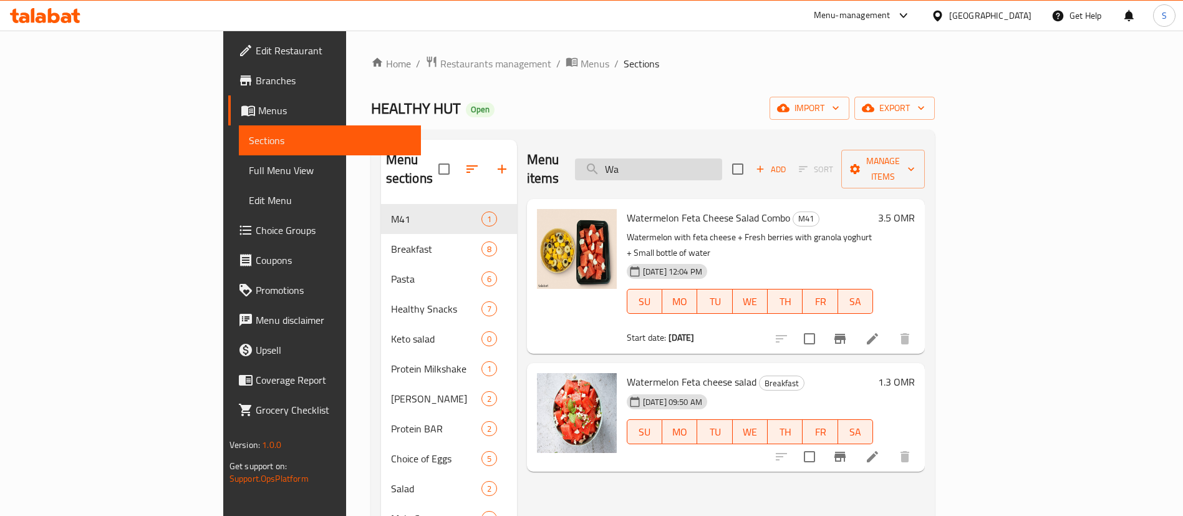
type input "W"
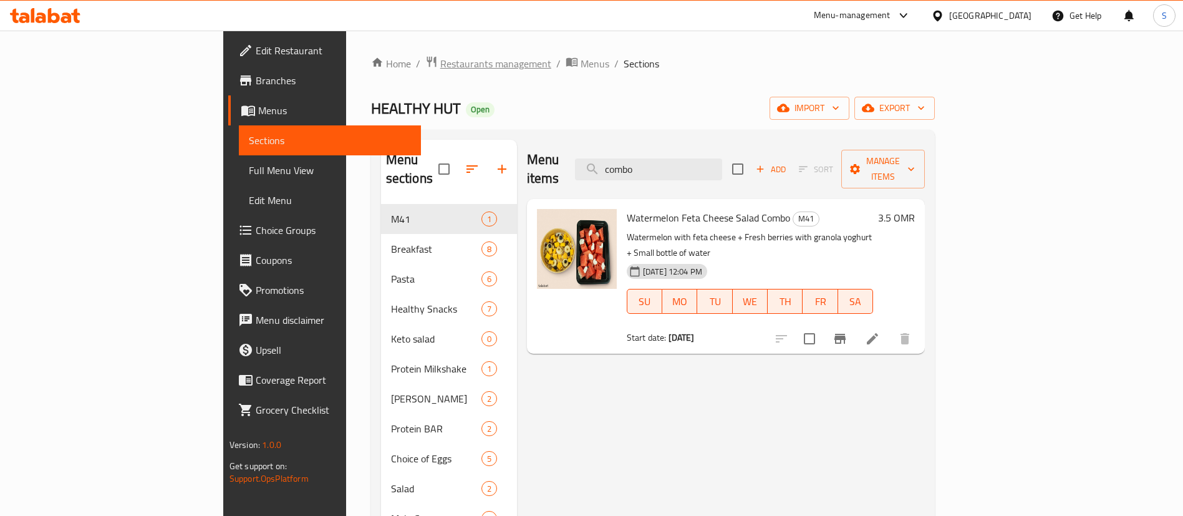
type input "combo"
click at [440, 64] on span "Restaurants management" at bounding box center [495, 63] width 111 height 15
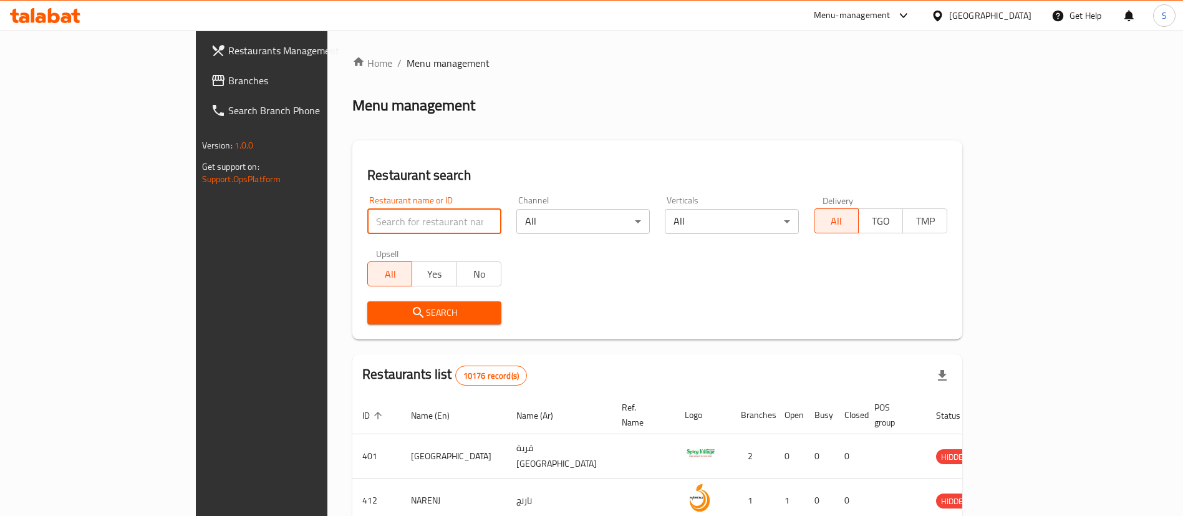
click at [367, 218] on input "search" at bounding box center [434, 221] width 134 height 25
paste input "664103"
type input "664103"
click button "Search" at bounding box center [434, 312] width 134 height 23
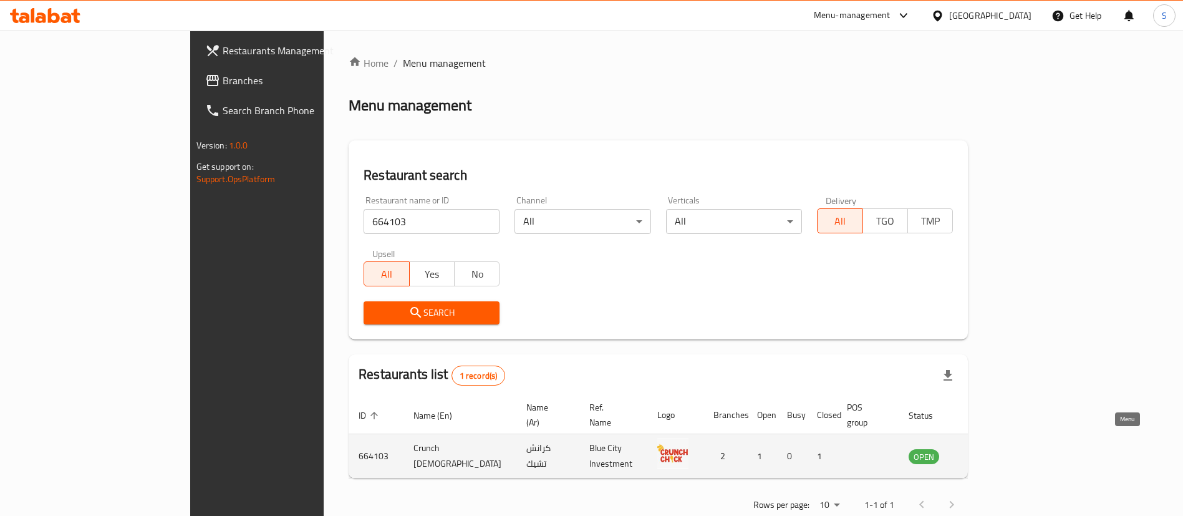
click at [989, 452] on icon "enhanced table" at bounding box center [982, 457] width 14 height 11
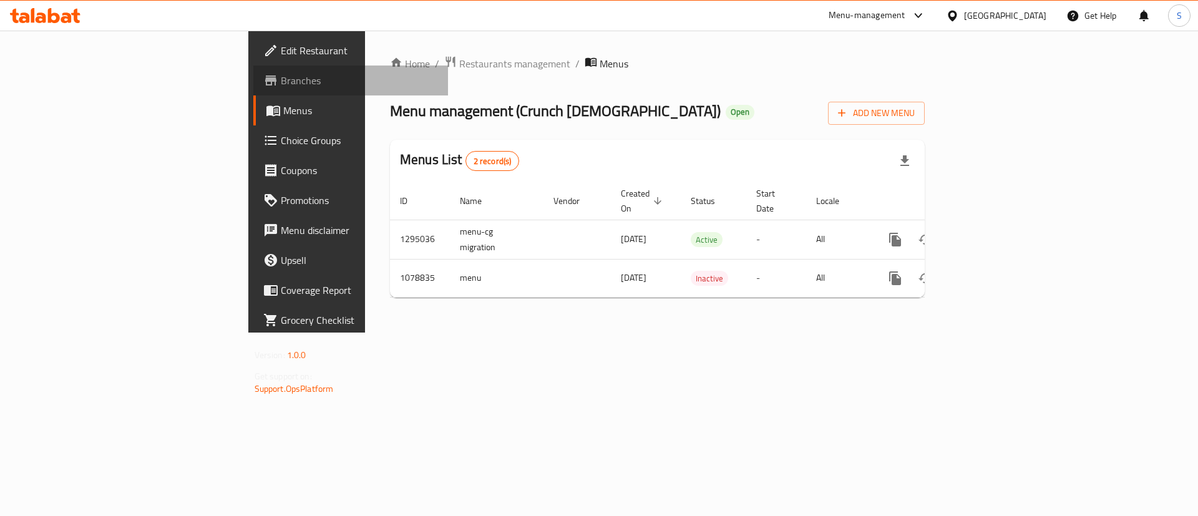
click at [281, 78] on span "Branches" at bounding box center [360, 80] width 158 height 15
